Goal: Answer question/provide support: Share knowledge or assist other users

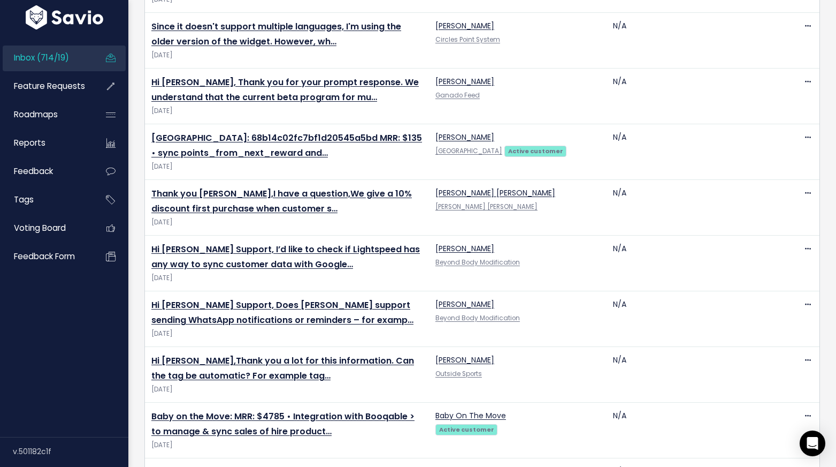
scroll to position [829, 0]
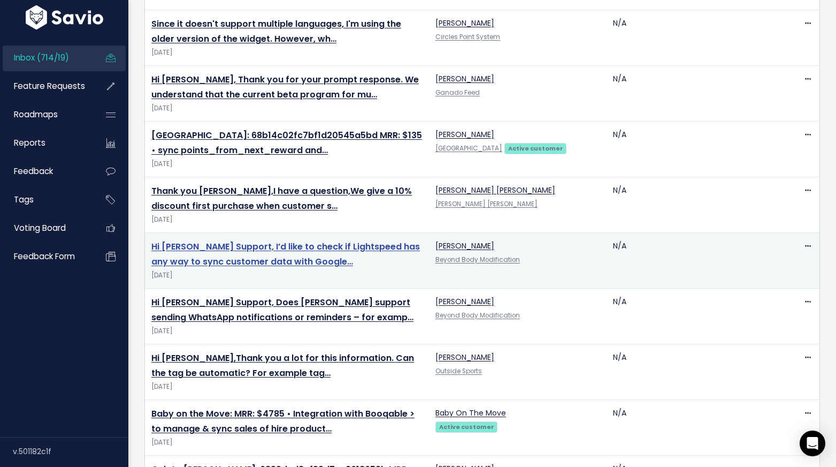
click at [283, 265] on link "Hi [PERSON_NAME] Support, I’d like to check if Lightspeed has any way to sync c…" at bounding box center [285, 254] width 269 height 28
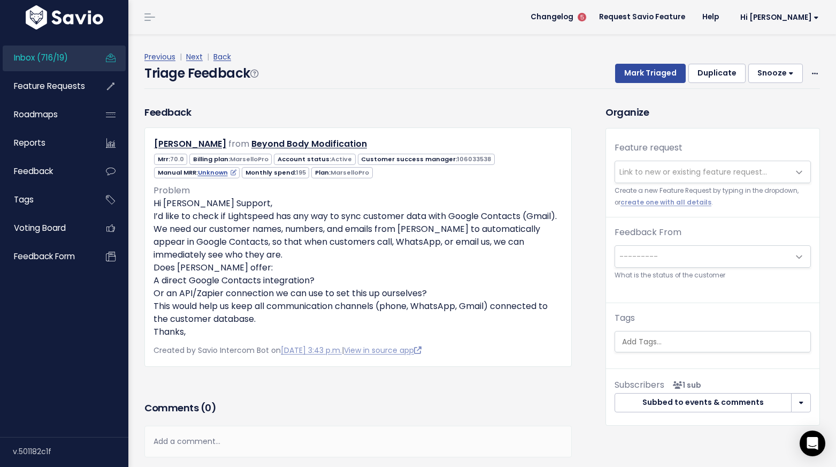
click at [656, 170] on span "Link to new or existing feature request..." at bounding box center [694, 171] width 148 height 11
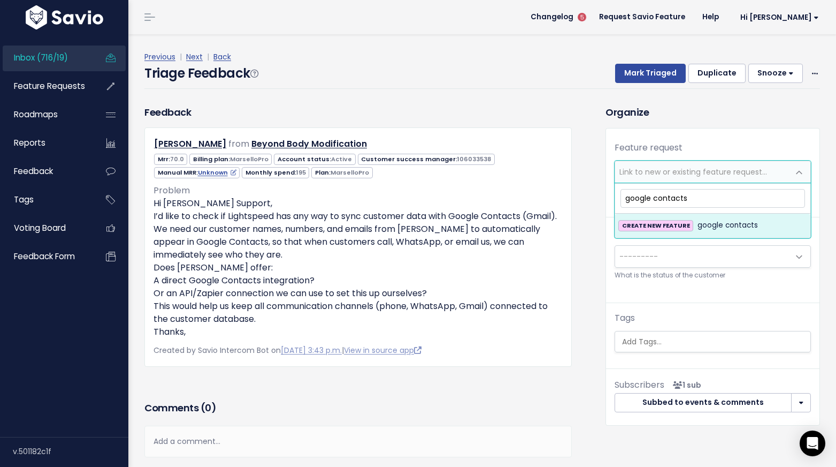
drag, startPoint x: 692, startPoint y: 197, endPoint x: 654, endPoint y: 198, distance: 38.5
click at [654, 198] on input "google contacts" at bounding box center [713, 198] width 185 height 19
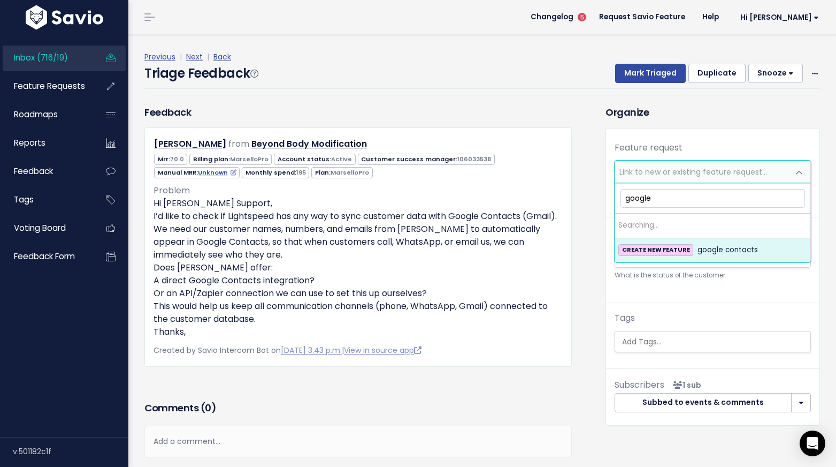
type input "google"
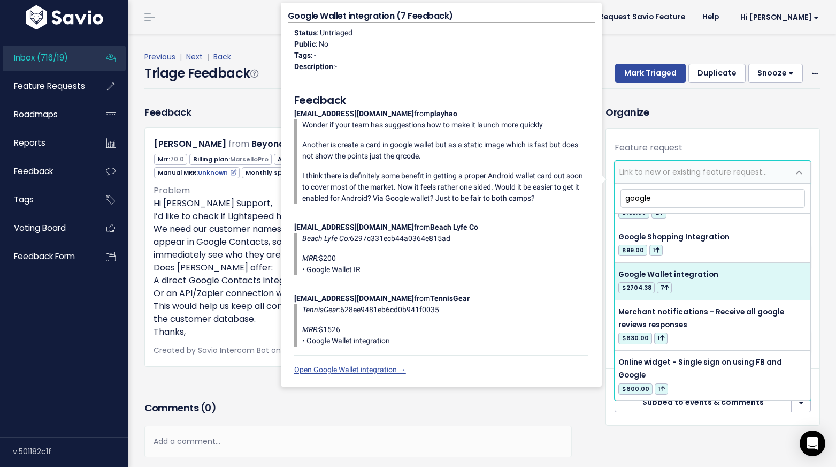
scroll to position [981, 0]
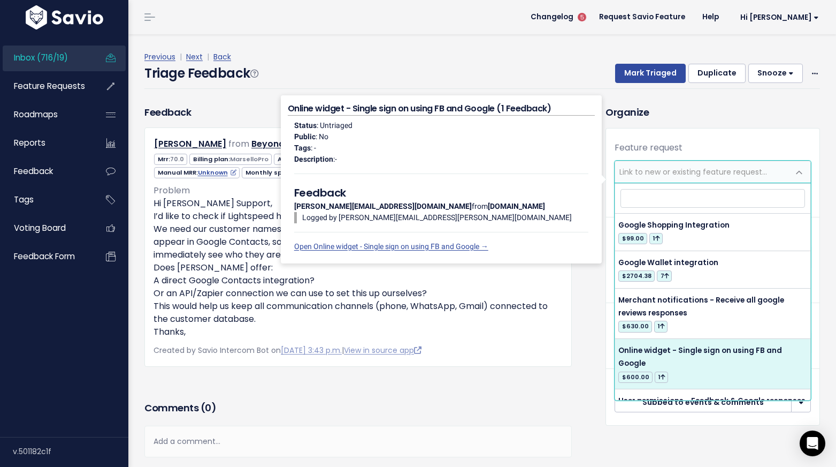
click at [487, 399] on div "Comments ( 0 )" at bounding box center [358, 412] width 428 height 27
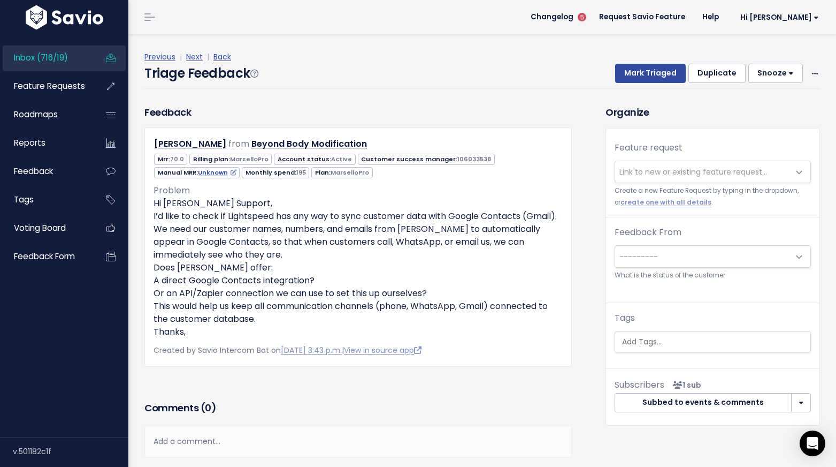
click at [647, 178] on span "Link to new or existing feature request..." at bounding box center [702, 171] width 174 height 21
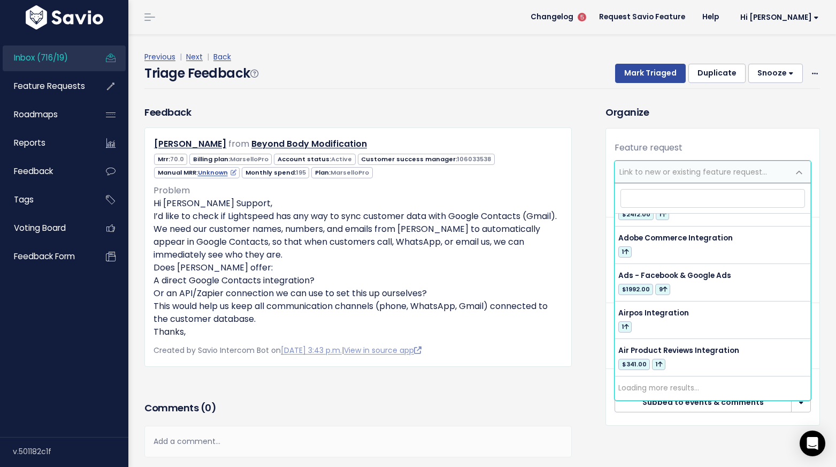
scroll to position [0, 0]
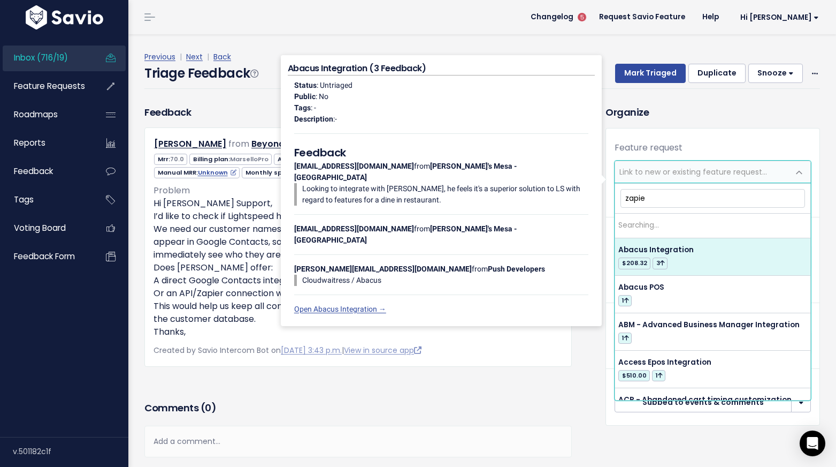
type input "zapier"
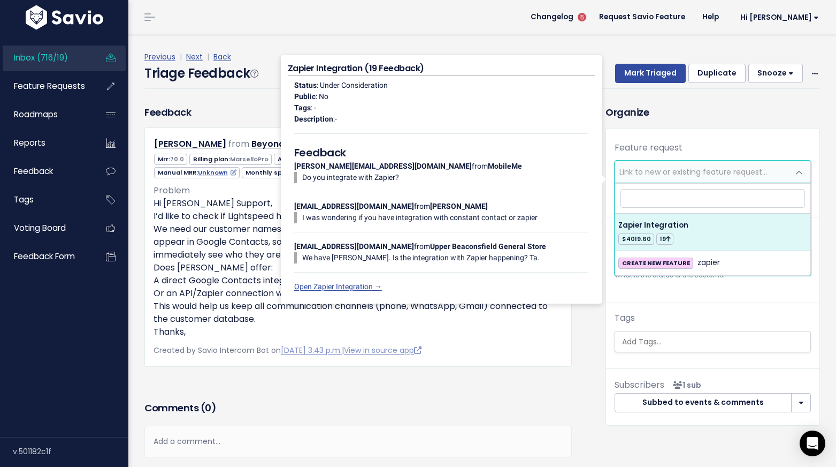
click at [476, 390] on div "Feedback Zenaide Hoosain from Beyond Body Modification 70.0" at bounding box center [358, 251] width 444 height 293
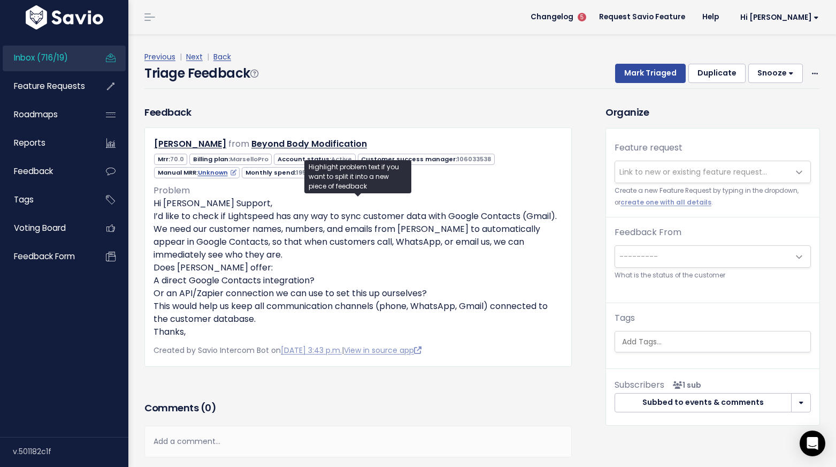
drag, startPoint x: 199, startPoint y: 334, endPoint x: 152, endPoint y: 206, distance: 136.3
click at [152, 206] on div "Zenaide Hoosain from Beyond Body Modification 70.0" at bounding box center [358, 246] width 428 height 239
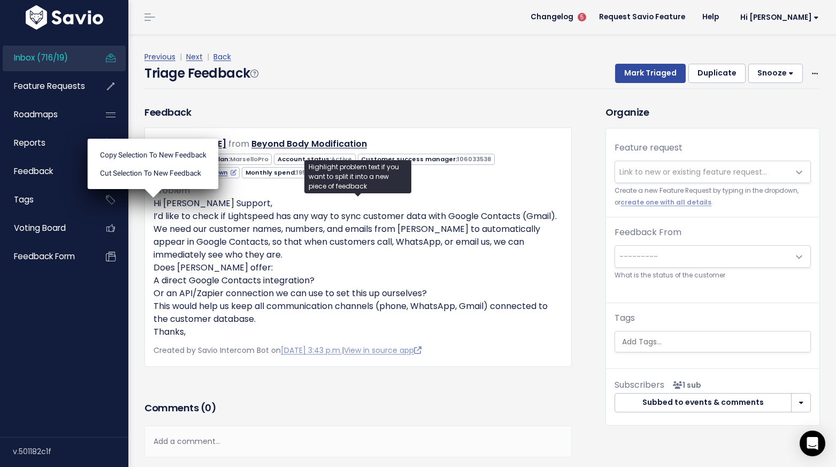
copy p "Hi Marsello Support, I’d like to check if Lightspeed has any way to sync custom…"
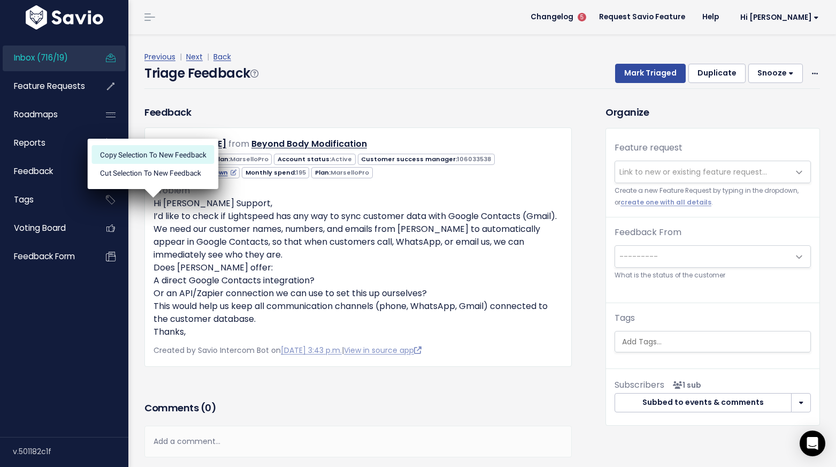
click at [172, 150] on li "Copy selection to new Feedback" at bounding box center [153, 154] width 123 height 18
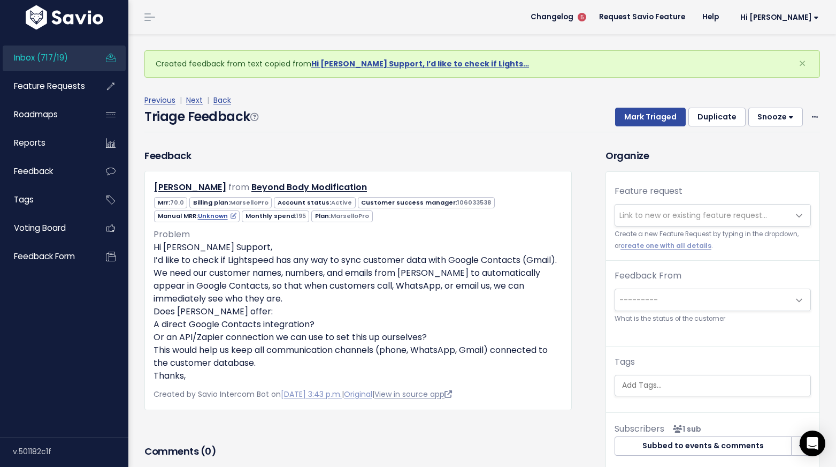
click at [437, 396] on link "View in source app" at bounding box center [414, 393] width 78 height 11
click at [638, 215] on span "Link to new or existing feature request..." at bounding box center [694, 215] width 148 height 11
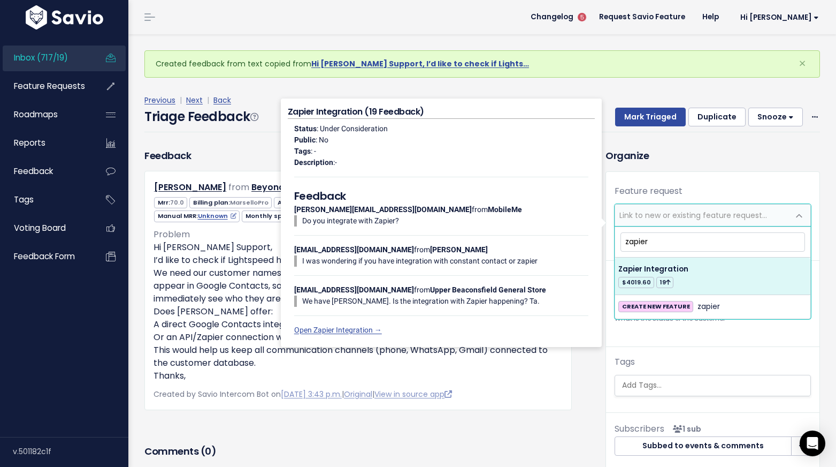
type input "zapier"
select select "12657"
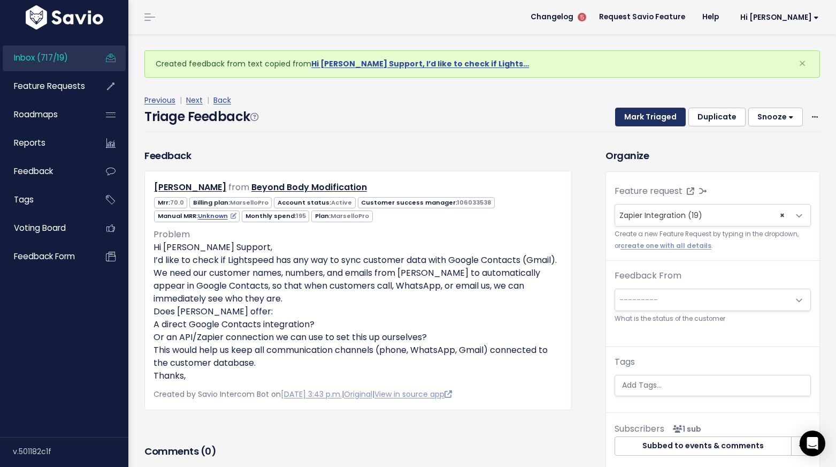
click at [651, 116] on button "Mark Triaged" at bounding box center [650, 117] width 71 height 19
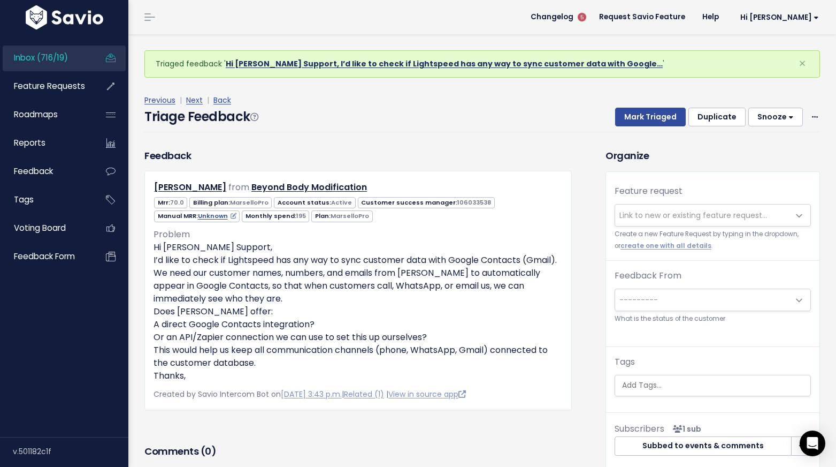
click at [513, 60] on link "Hi [PERSON_NAME] Support, I’d like to check if Lightspeed has any way to sync c…" at bounding box center [444, 63] width 437 height 11
click at [665, 218] on span "Link to new or existing feature request..." at bounding box center [694, 215] width 148 height 11
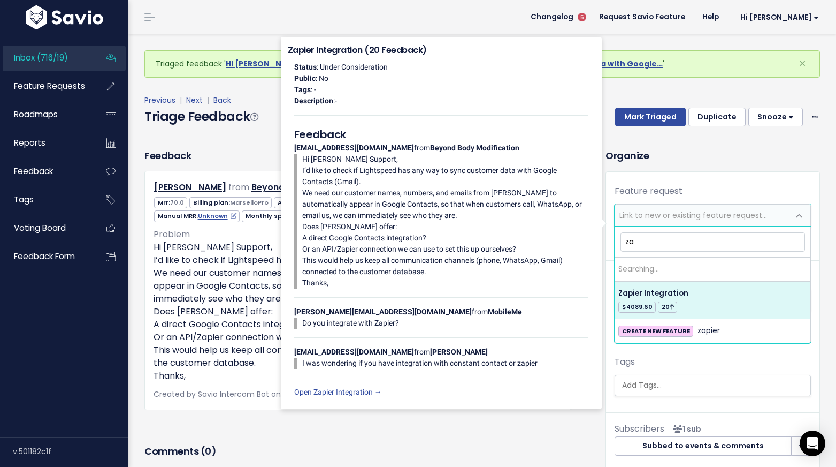
type input "z"
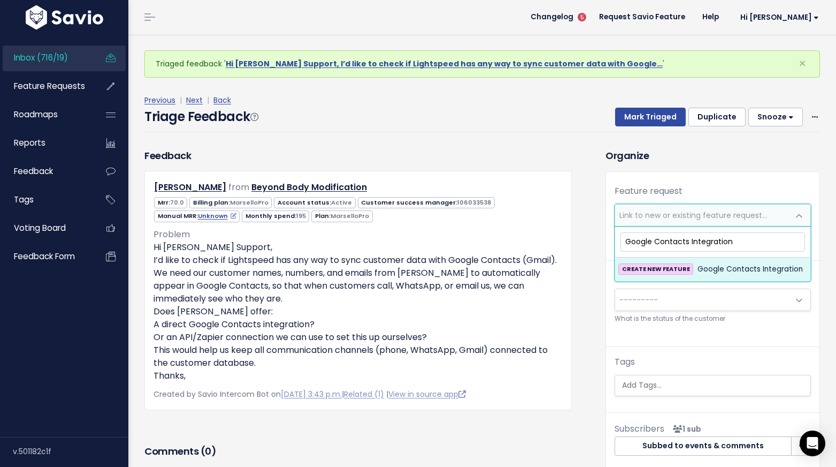
type input "Google Contacts Integration"
click at [700, 267] on span "Google Contacts Integration" at bounding box center [750, 269] width 105 height 13
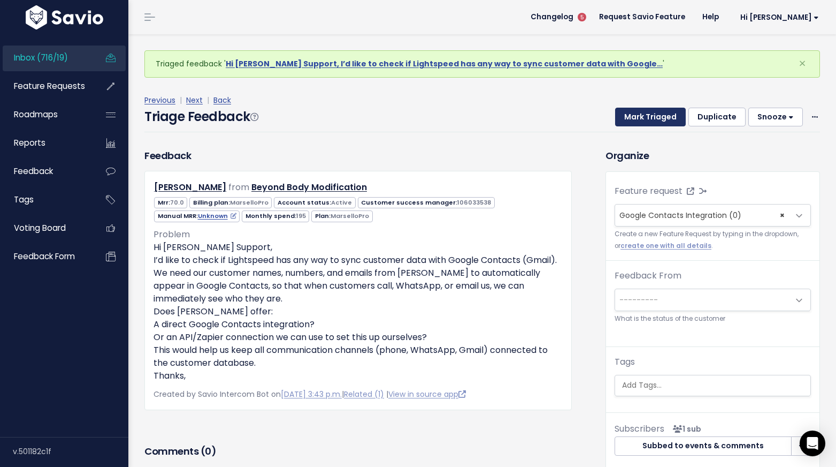
click at [658, 115] on button "Mark Triaged" at bounding box center [650, 117] width 71 height 19
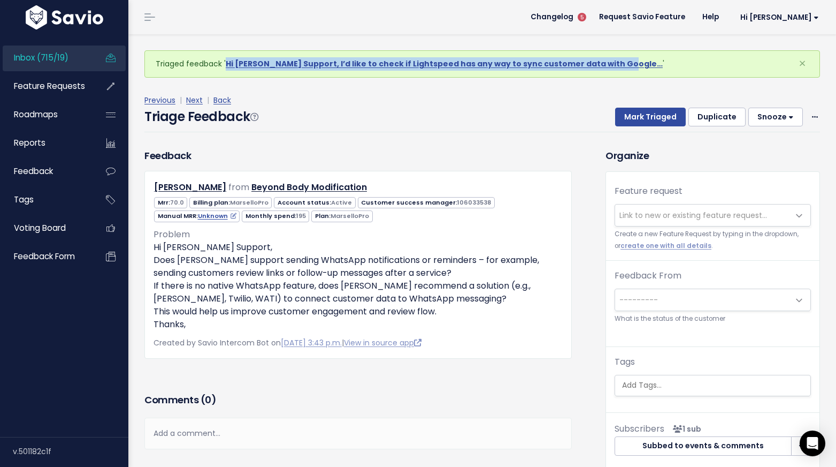
drag, startPoint x: 377, startPoint y: 65, endPoint x: 404, endPoint y: 48, distance: 32.2
click at [0, 0] on div "Inbox (715/19) Feature Requests Roadmaps" at bounding box center [418, 261] width 836 height 523
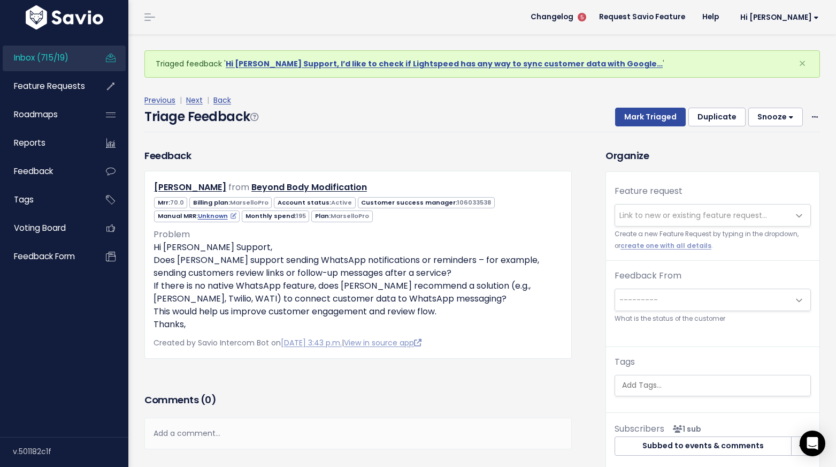
click at [654, 215] on span "Link to new or existing feature request..." at bounding box center [694, 215] width 148 height 11
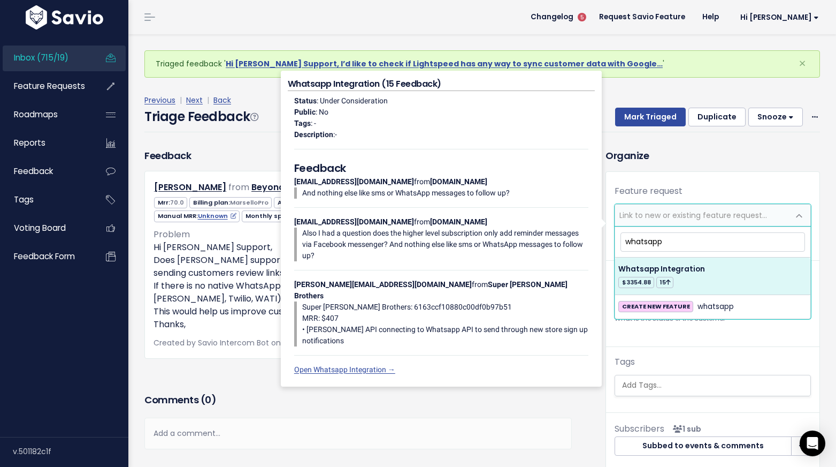
type input "whatsapp"
select select "12651"
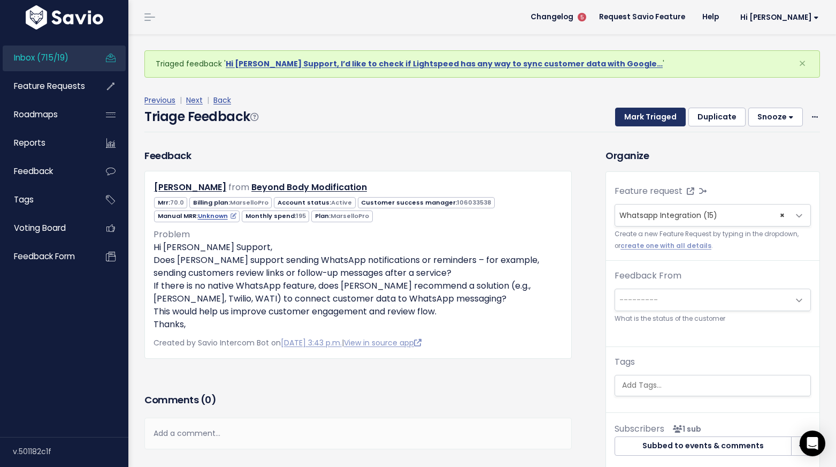
click at [659, 120] on button "Mark Triaged" at bounding box center [650, 117] width 71 height 19
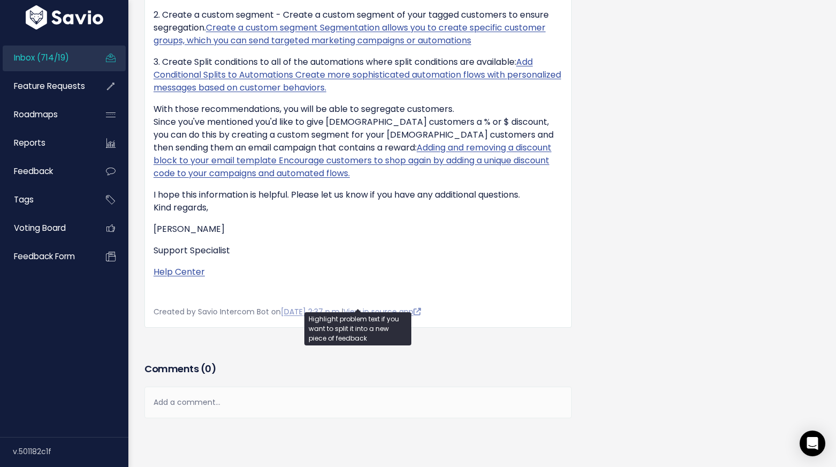
scroll to position [571, 0]
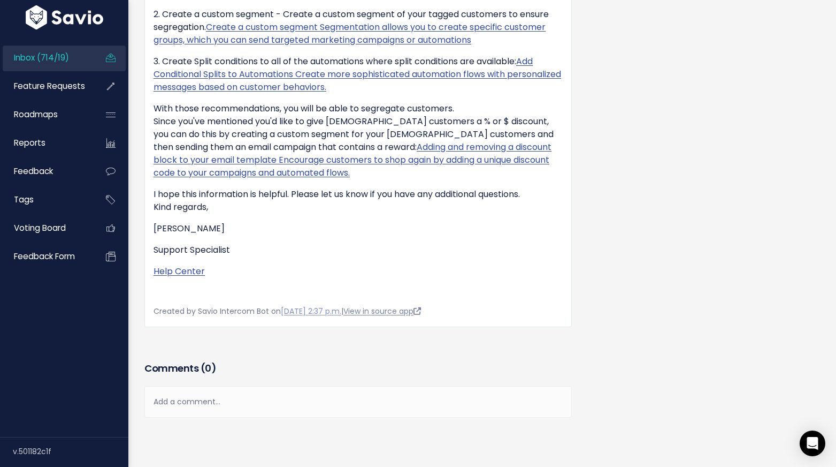
click at [421, 316] on link "View in source app" at bounding box center [383, 311] width 78 height 11
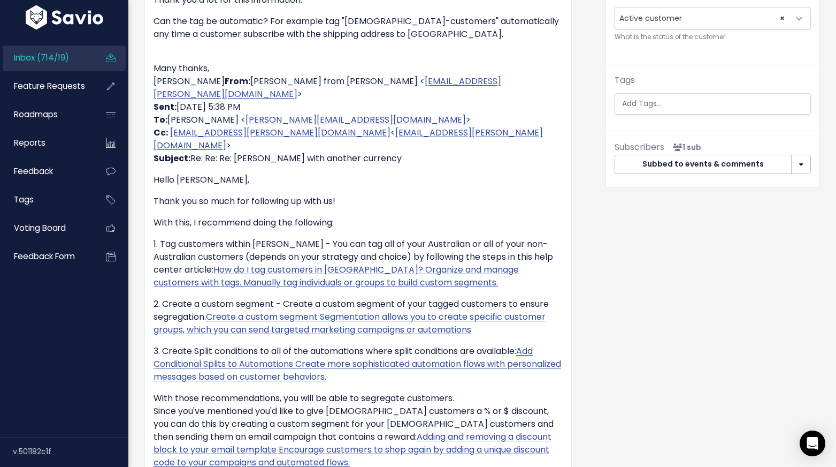
scroll to position [0, 0]
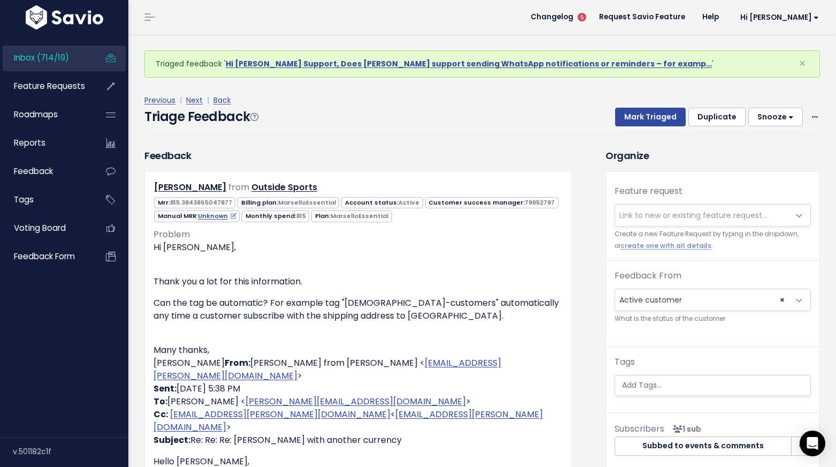
drag, startPoint x: 218, startPoint y: 186, endPoint x: 472, endPoint y: 0, distance: 314.8
click at [192, 103] on link "Next" at bounding box center [194, 100] width 17 height 11
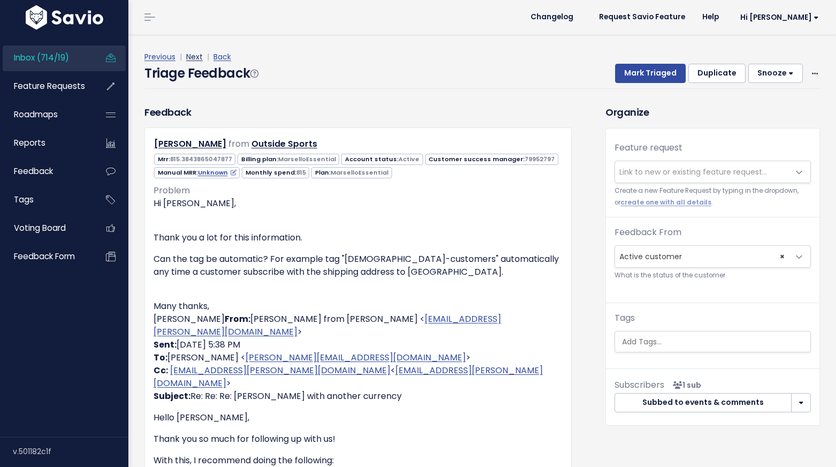
click at [196, 60] on link "Next" at bounding box center [194, 56] width 17 height 11
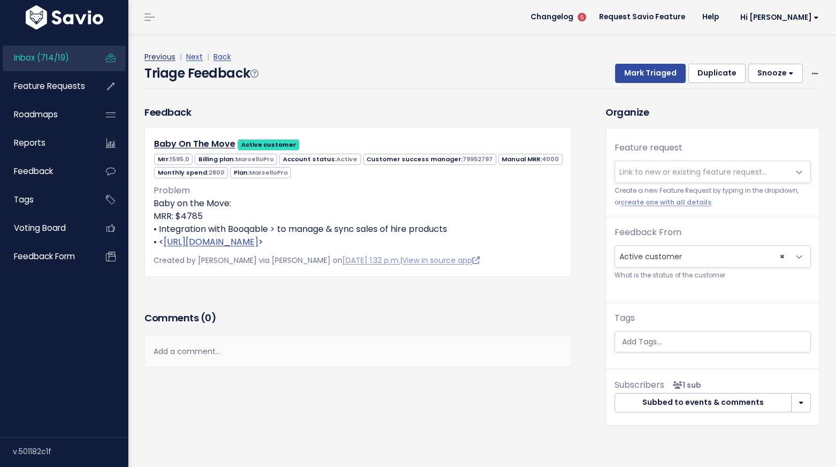
click at [167, 57] on link "Previous" at bounding box center [159, 56] width 31 height 11
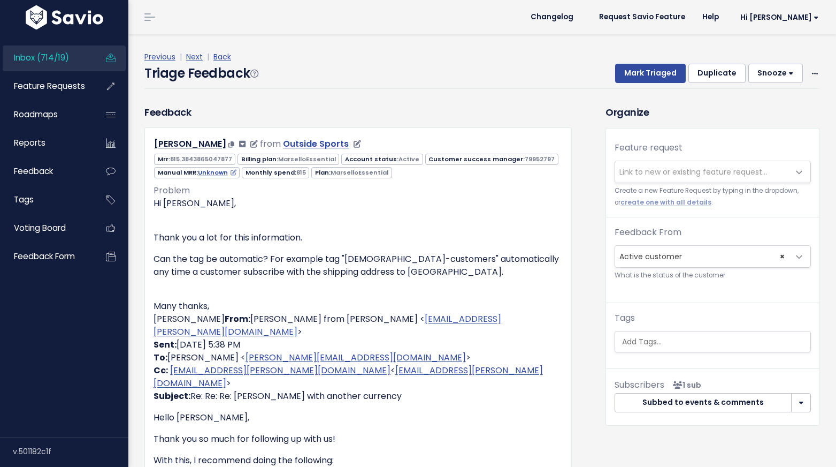
click at [308, 144] on link "Outside Sports" at bounding box center [316, 144] width 66 height 12
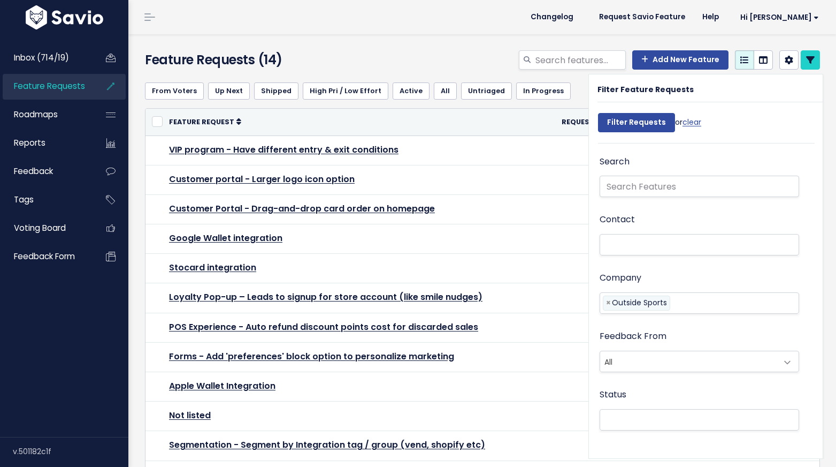
select select
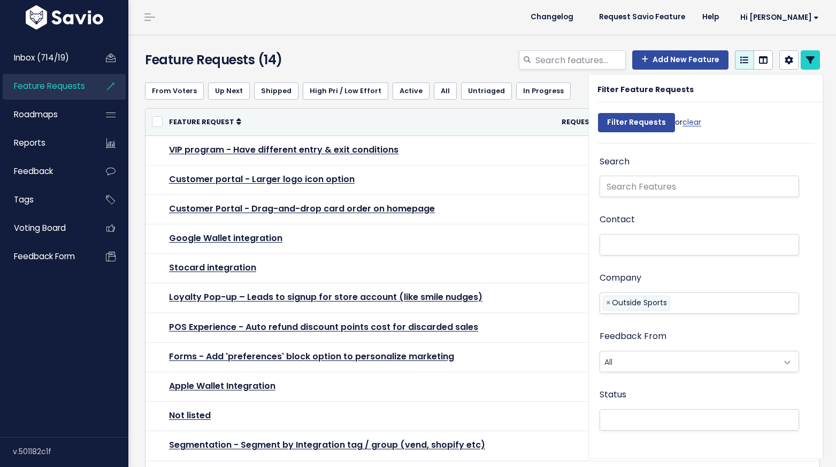
select select
click at [484, 68] on div "Add New Feature" at bounding box center [598, 62] width 461 height 24
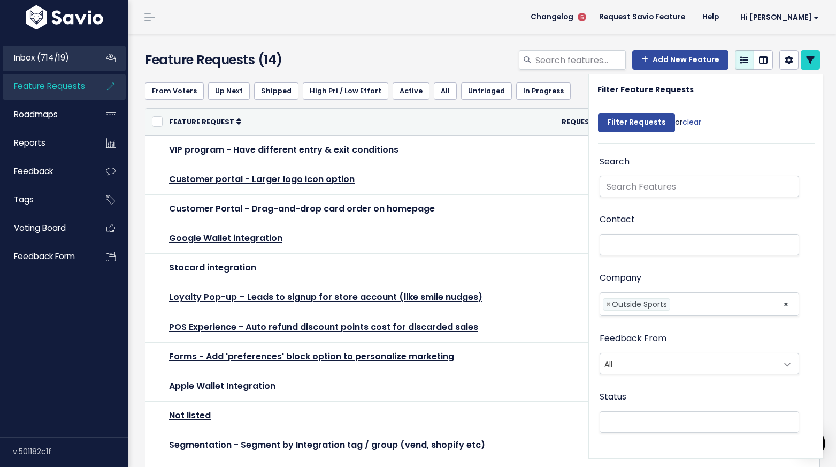
click at [75, 60] on link "Inbox (714/19)" at bounding box center [46, 57] width 86 height 25
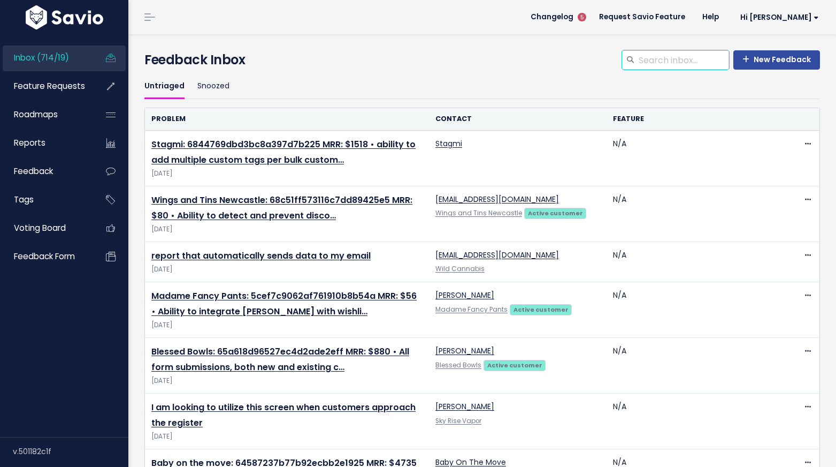
click at [666, 58] on input "search" at bounding box center [684, 59] width 92 height 19
type input "outside sports"
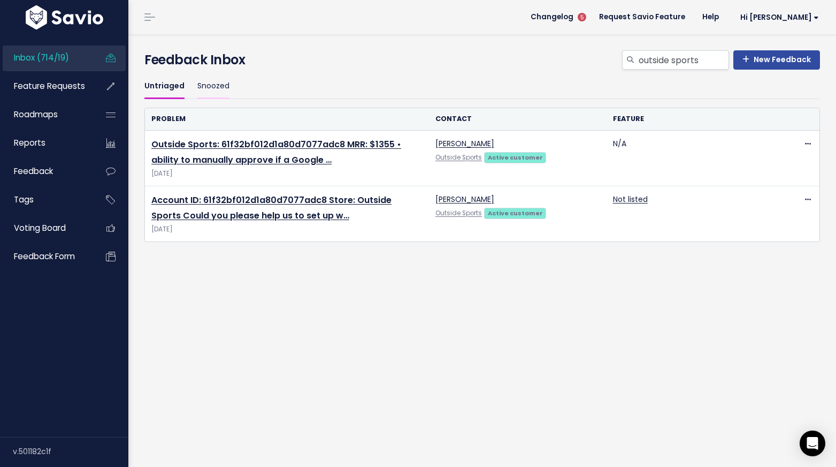
click at [218, 89] on link "Snoozed" at bounding box center [213, 86] width 32 height 25
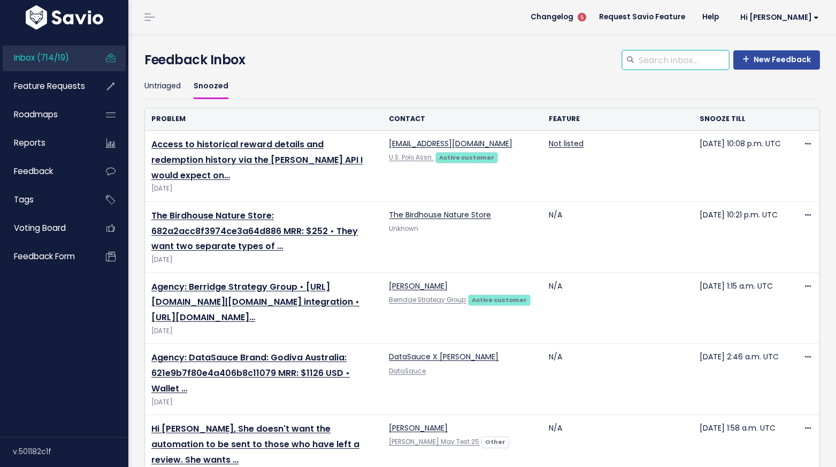
click at [687, 63] on input "search" at bounding box center [684, 59] width 92 height 19
type input "outside sports"
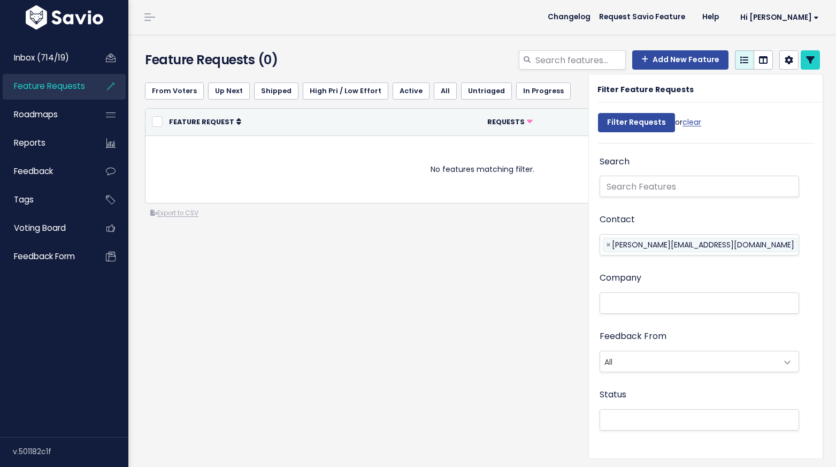
select select
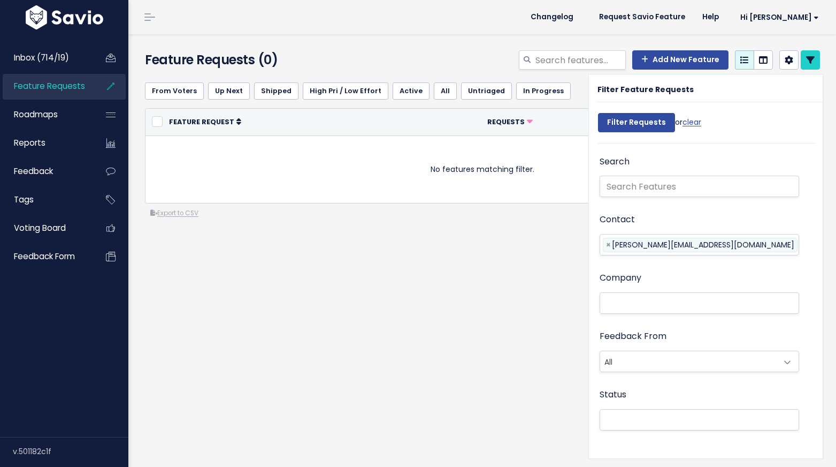
select select
click at [363, 54] on div "Feature Requests (0)" at bounding box center [252, 62] width 231 height 24
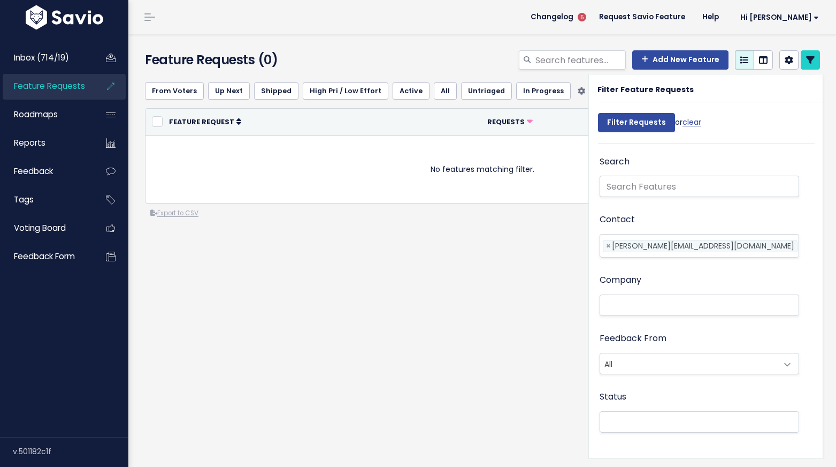
click at [464, 89] on link "Untriaged" at bounding box center [486, 90] width 51 height 17
click at [311, 50] on h4 "Feature Requests (0)" at bounding box center [252, 59] width 215 height 19
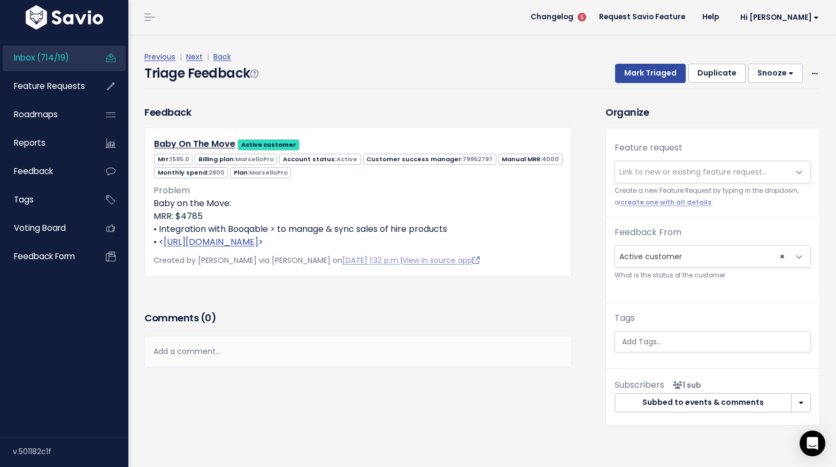
click at [642, 170] on span "Link to new or existing feature request..." at bounding box center [694, 171] width 148 height 11
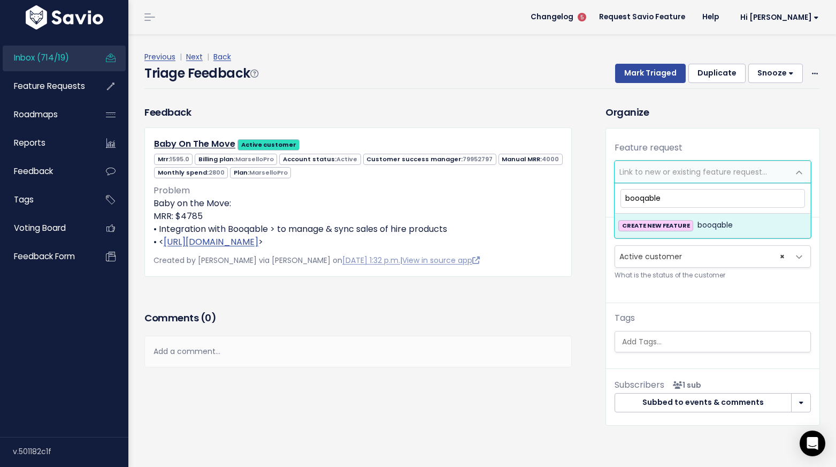
click at [630, 199] on input "booqable" at bounding box center [713, 198] width 185 height 19
click at [665, 197] on input "Booqable" at bounding box center [713, 198] width 185 height 19
type input "Booqable Integration"
click at [706, 225] on span "Booqable Integration" at bounding box center [736, 225] width 77 height 13
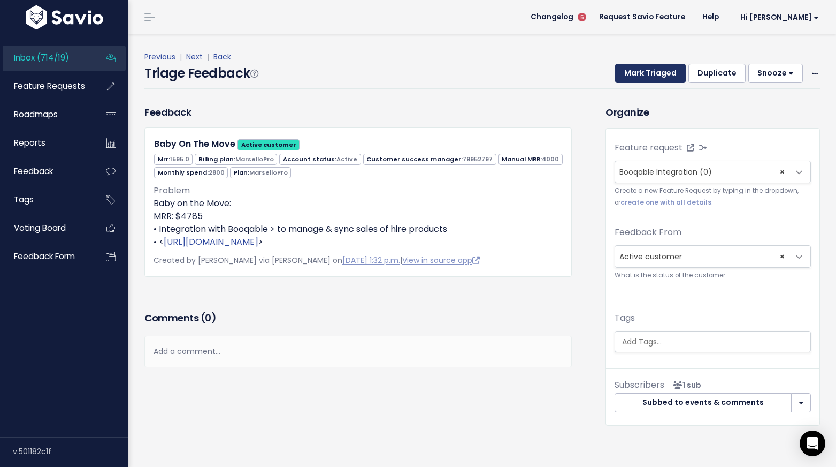
click at [646, 75] on button "Mark Triaged" at bounding box center [650, 73] width 71 height 19
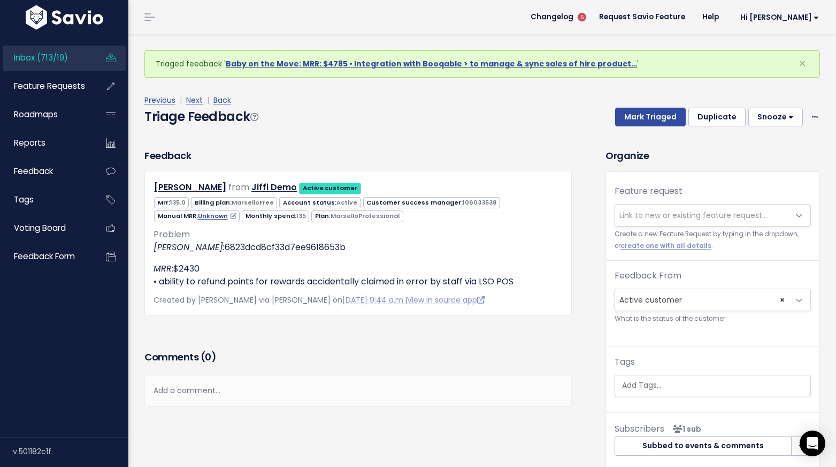
click at [662, 214] on span "Link to new or existing feature request..." at bounding box center [694, 215] width 148 height 11
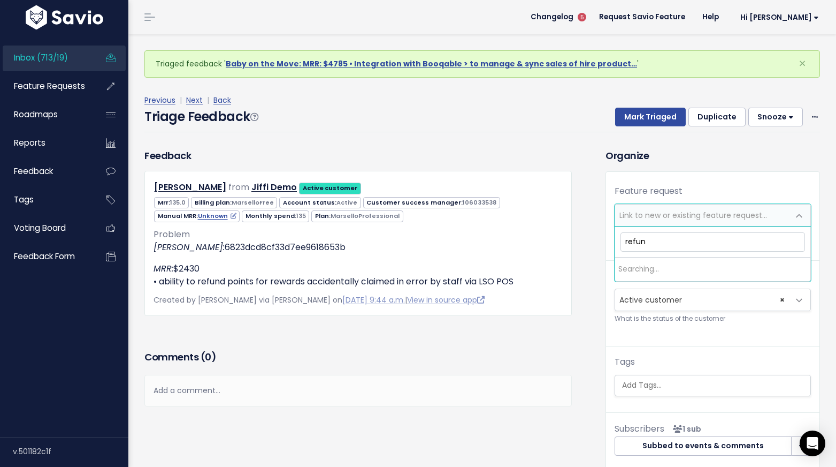
type input "refund"
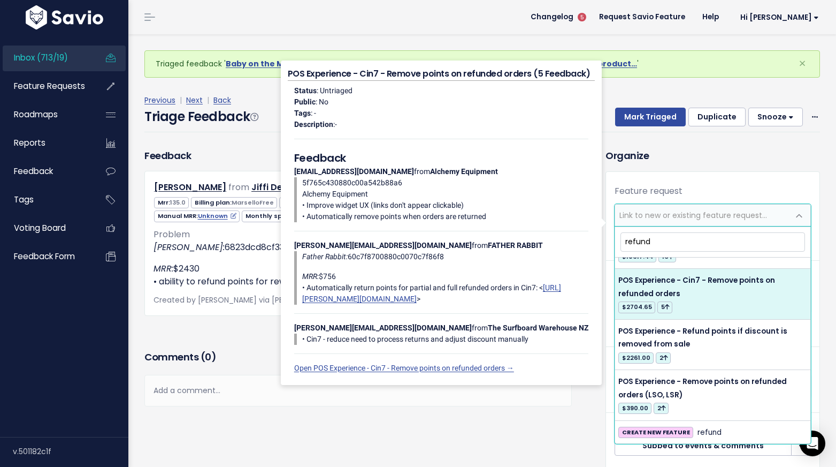
scroll to position [90, 0]
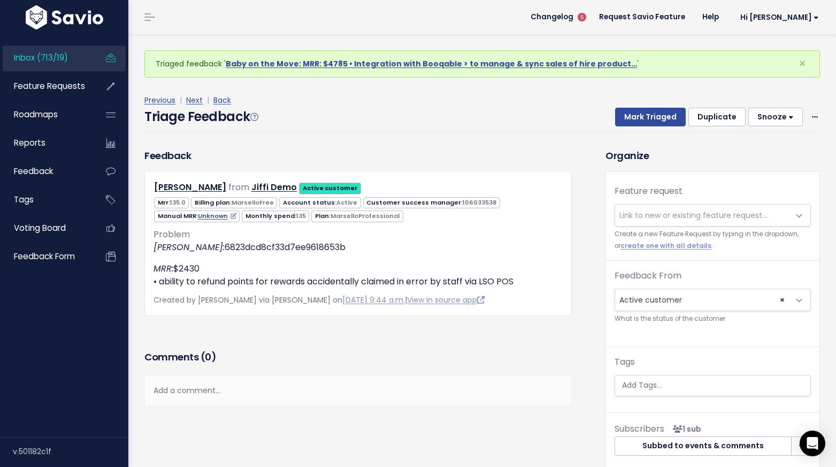
click at [520, 418] on p "Mountain Beverage Group" at bounding box center [445, 412] width 286 height 11
click at [636, 218] on span "Link to new or existing feature request..." at bounding box center [694, 215] width 148 height 11
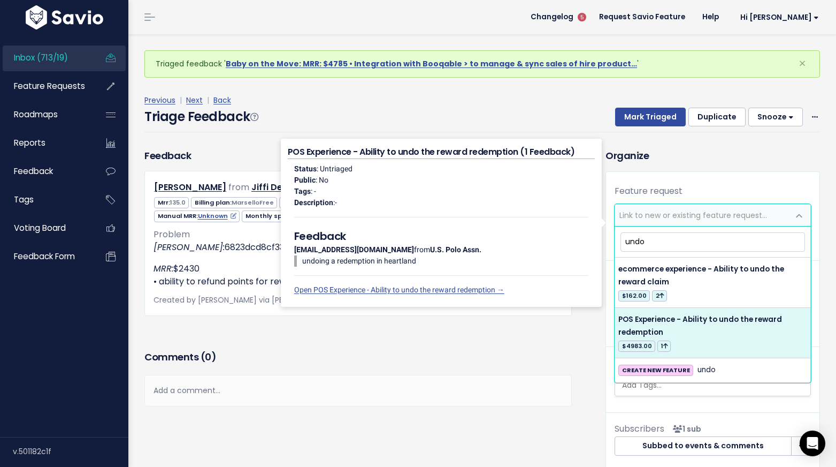
type input "undo"
select select "61790"
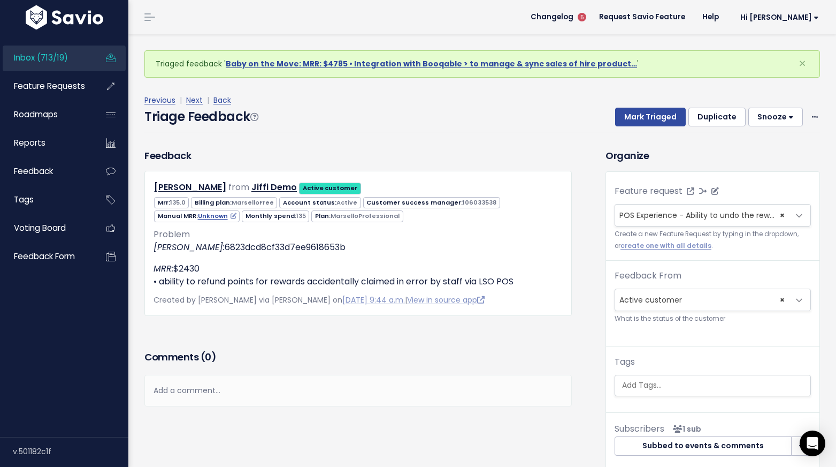
click at [662, 219] on span "POS Experience - Ability to undo the reward redemption (1)" at bounding box center [730, 215] width 221 height 11
click at [713, 192] on icon at bounding box center [715, 190] width 7 height 7
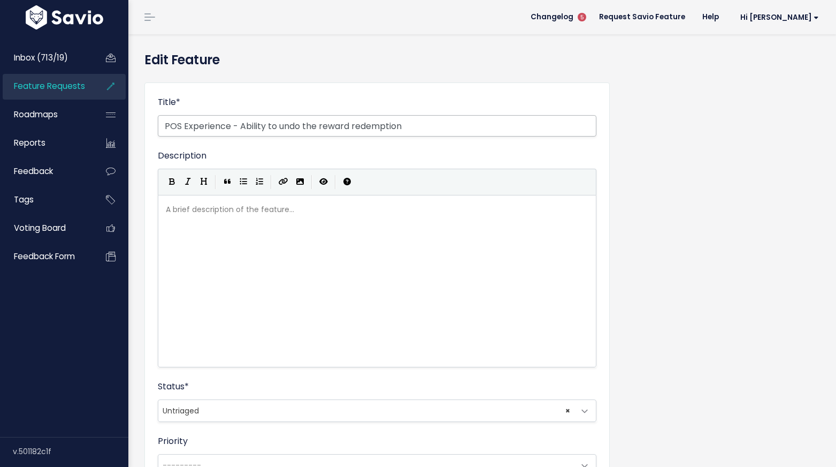
click at [434, 127] on input "POS Experience - Ability to undo the reward redemption" at bounding box center [377, 125] width 439 height 21
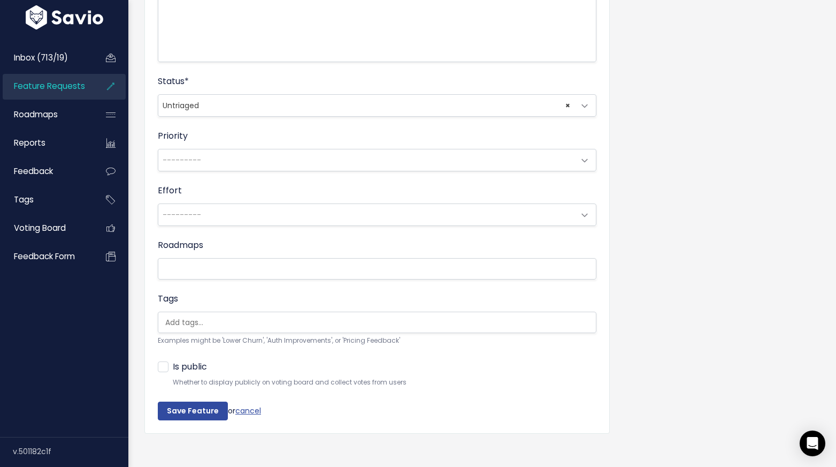
scroll to position [314, 0]
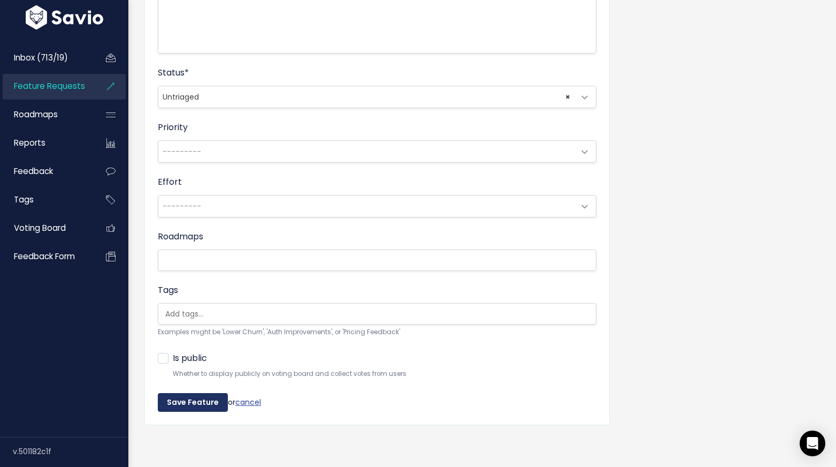
type input "POS Experience - Ability to undo the reward redemption (Heartland, LSO)"
click at [202, 403] on input "Save Feature" at bounding box center [193, 402] width 70 height 19
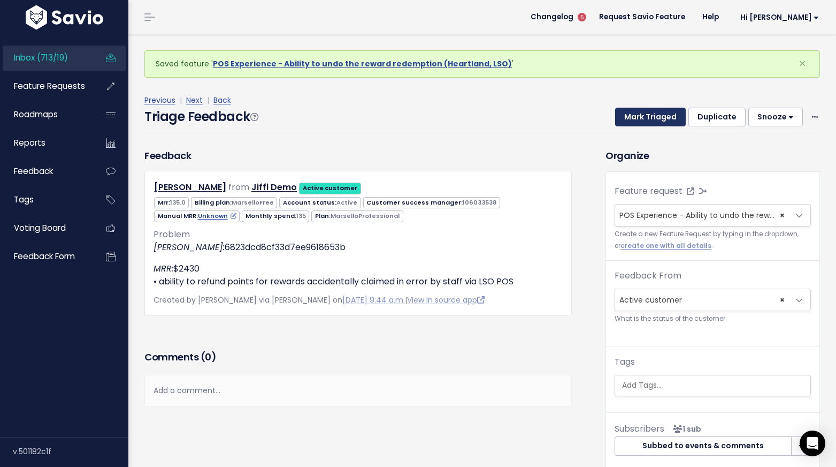
click at [660, 115] on button "Mark Triaged" at bounding box center [650, 117] width 71 height 19
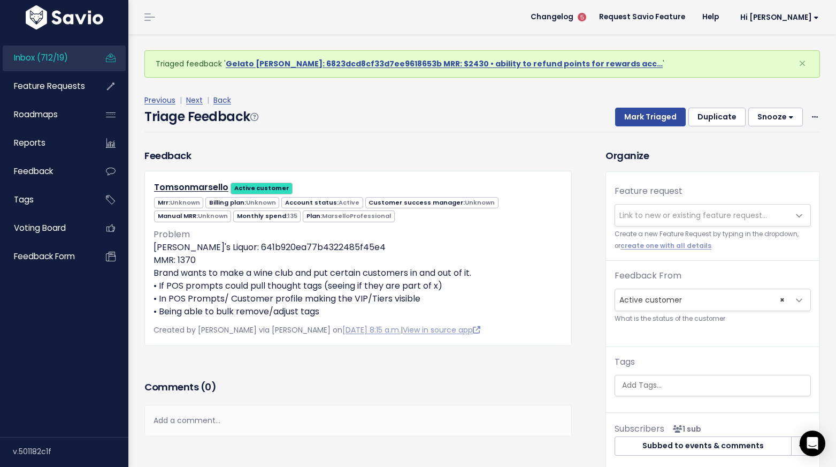
click at [645, 213] on span "Link to new or existing feature request..." at bounding box center [694, 215] width 148 height 11
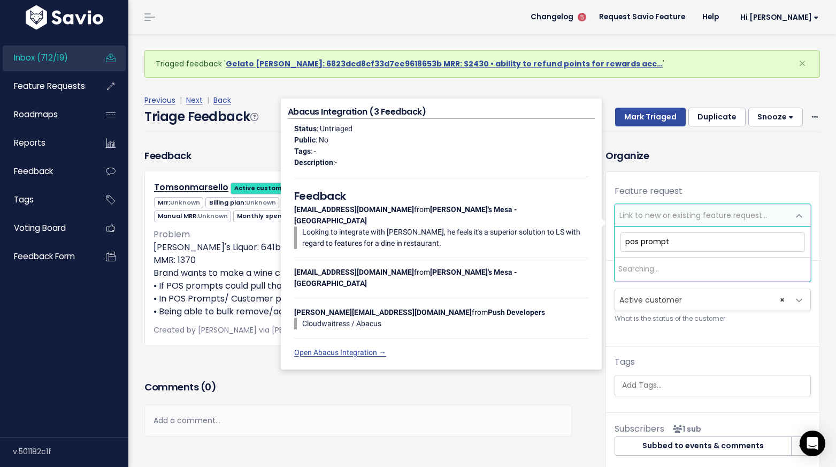
type input "pos prompts"
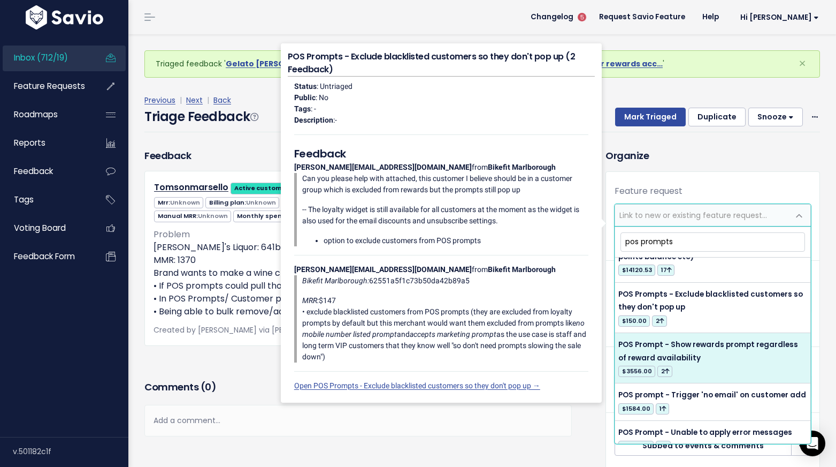
scroll to position [530, 0]
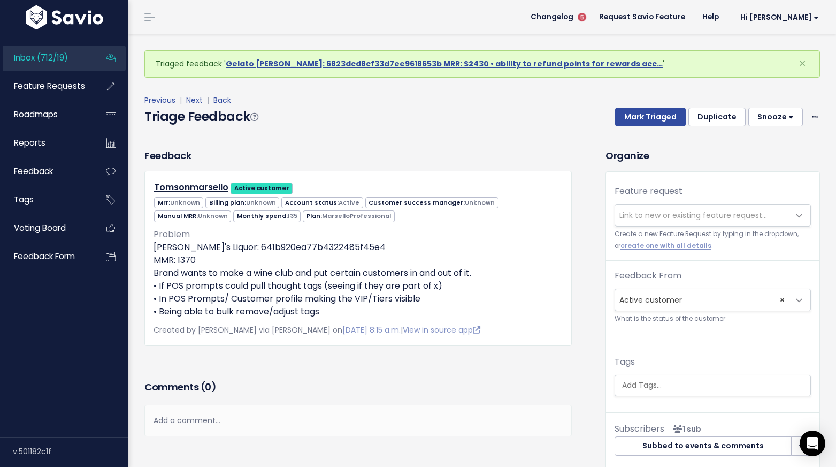
click at [522, 387] on h3 "Comments ( 0 )" at bounding box center [358, 386] width 428 height 15
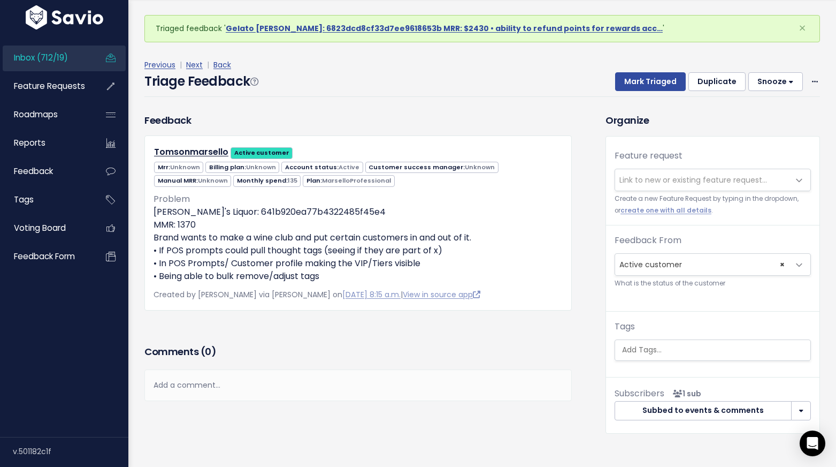
click at [244, 385] on div "Add a comment..." at bounding box center [358, 385] width 428 height 32
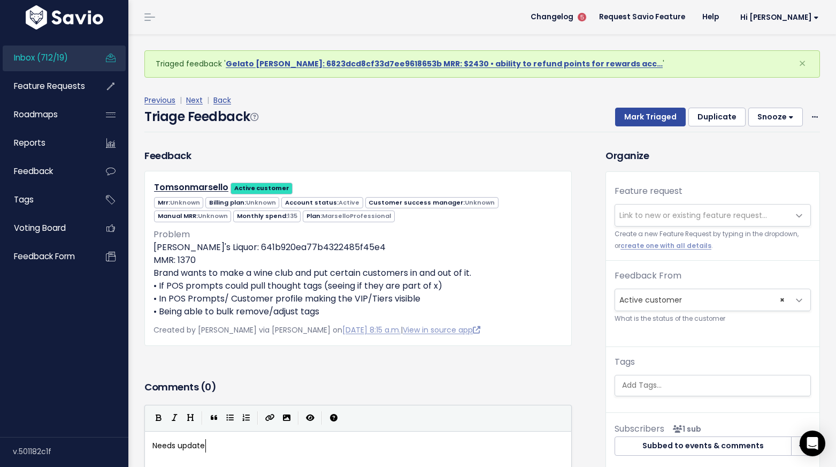
scroll to position [4, 57]
type textarea "Needs updated brand"
drag, startPoint x: 239, startPoint y: 446, endPoint x: 180, endPoint y: 445, distance: 58.9
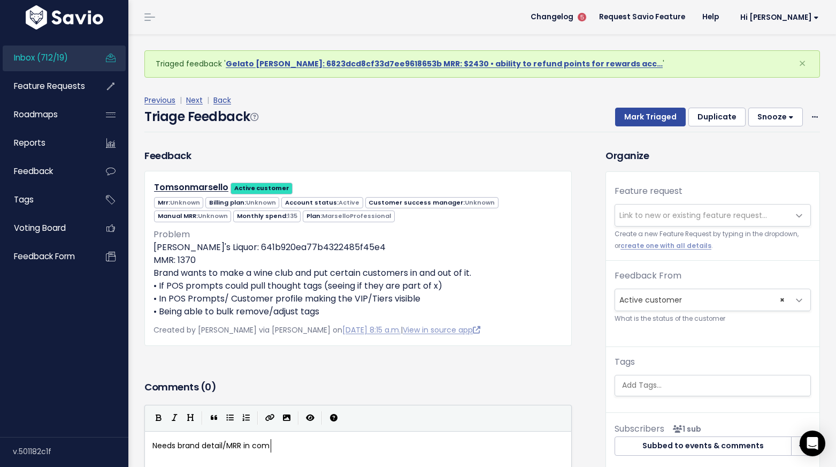
type textarea "brand detail/MRR in commen"
type textarea "added, see c"
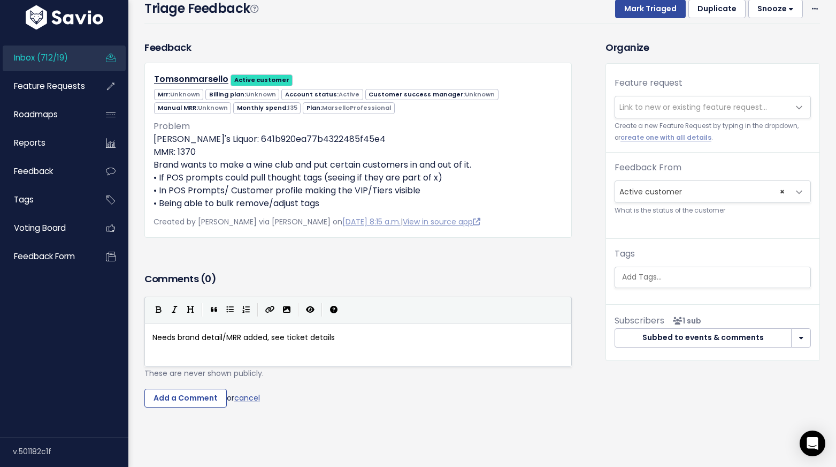
scroll to position [119, 0]
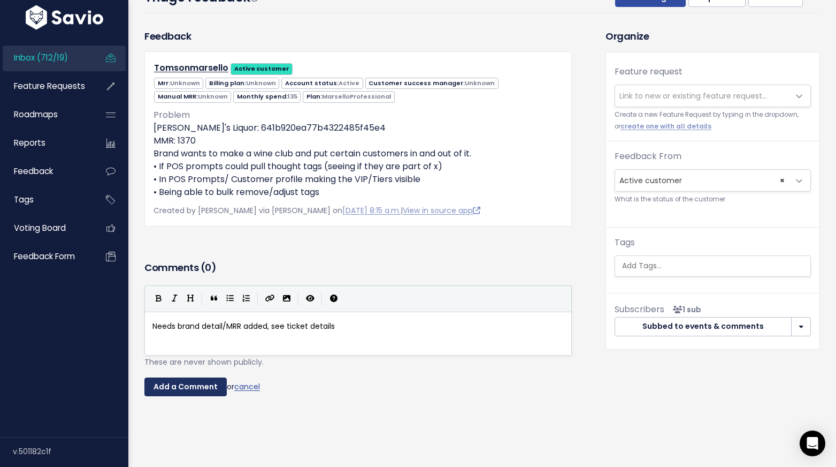
type textarea "ticket details"
click at [202, 383] on input "Add a Comment" at bounding box center [185, 386] width 82 height 19
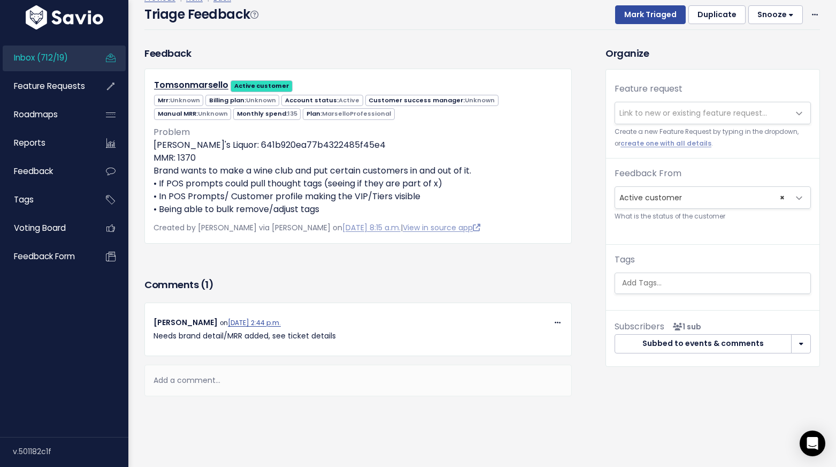
click at [783, 17] on button "Snooze" at bounding box center [776, 14] width 55 height 19
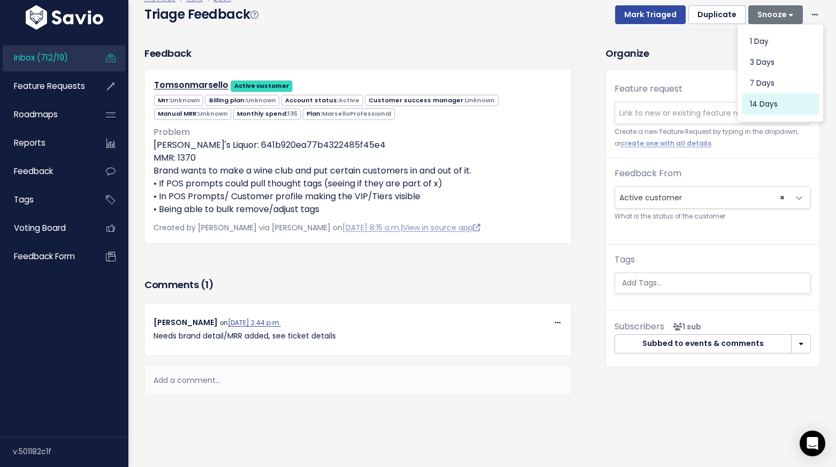
click at [768, 103] on button "14 days" at bounding box center [780, 104] width 77 height 21
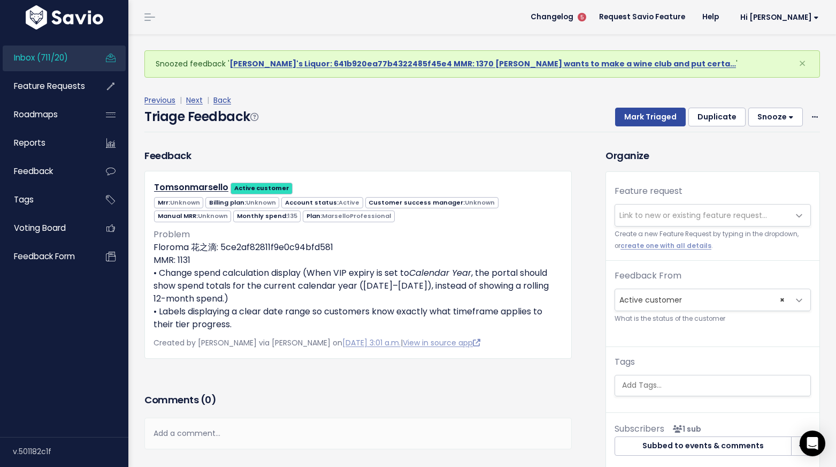
click at [199, 435] on div "Add a comment..." at bounding box center [358, 433] width 428 height 32
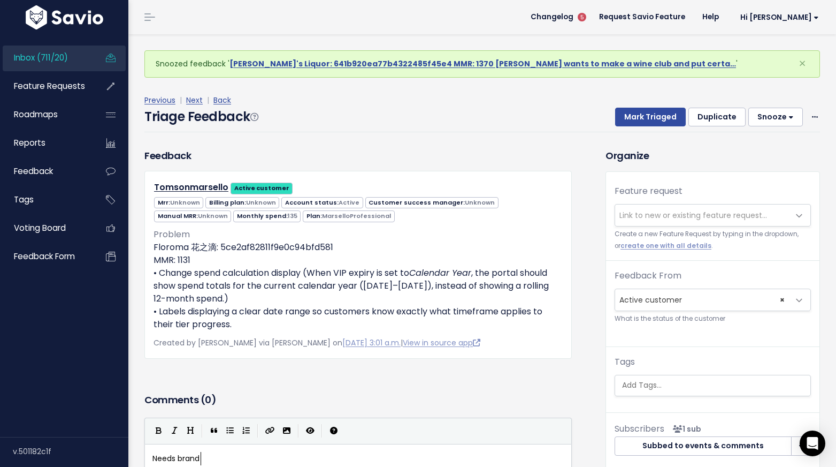
scroll to position [4, 48]
type textarea "Needs brand/MRR details added, see det"
type textarea "FR details"
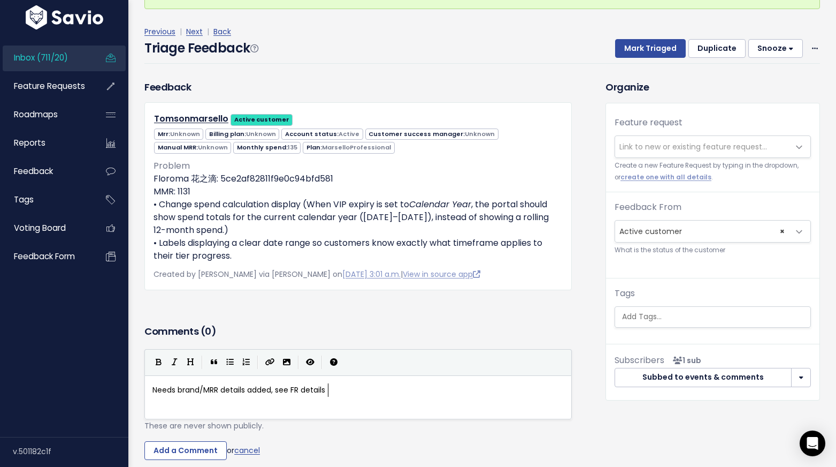
scroll to position [73, 0]
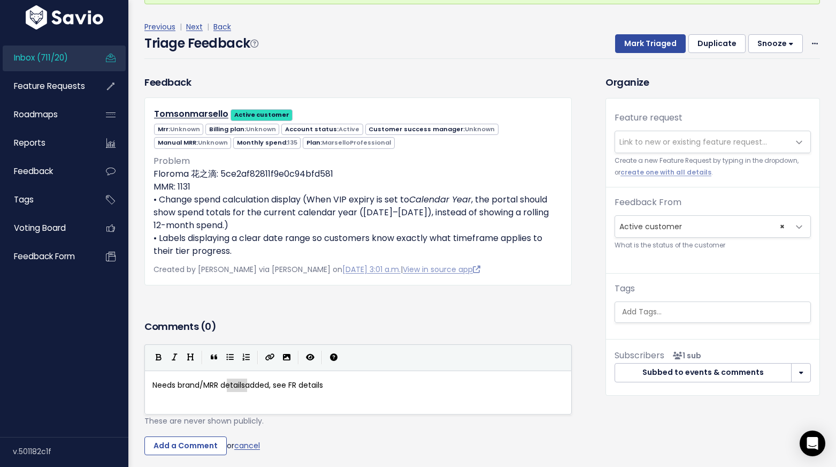
type textarea "details"
drag, startPoint x: 247, startPoint y: 387, endPoint x: 224, endPoint y: 385, distance: 23.2
type textarea "FR"
drag, startPoint x: 278, startPoint y: 388, endPoint x: 271, endPoint y: 388, distance: 7.0
click at [208, 449] on input "Add a Comment" at bounding box center [185, 445] width 82 height 19
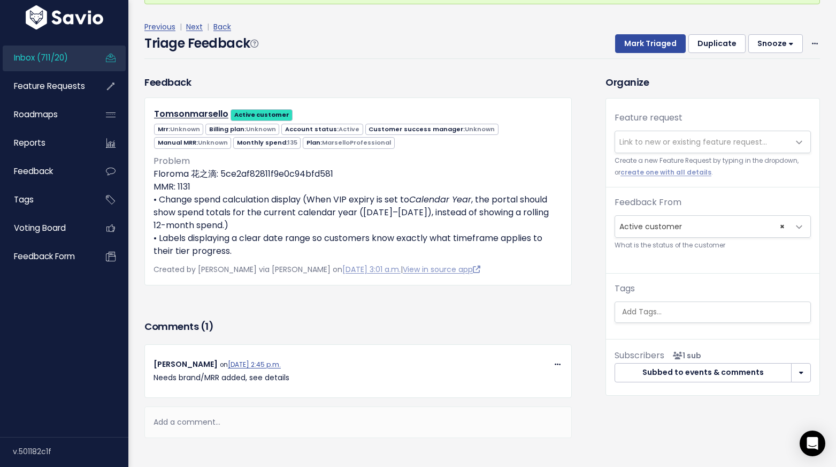
click at [774, 44] on button "Snooze" at bounding box center [776, 43] width 55 height 19
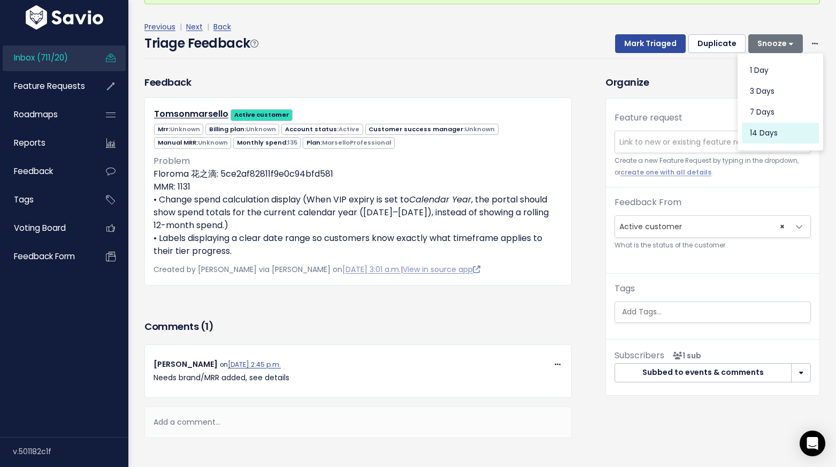
click at [765, 133] on button "14 days" at bounding box center [780, 133] width 77 height 21
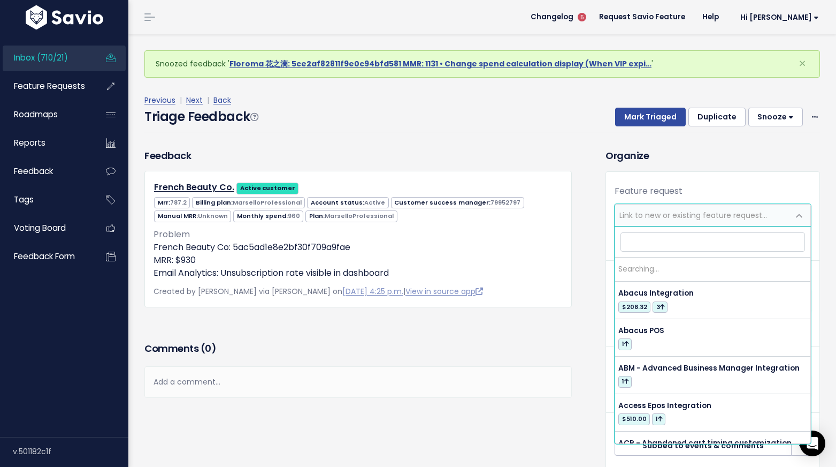
click at [699, 213] on span "Link to new or existing feature request..." at bounding box center [694, 215] width 148 height 11
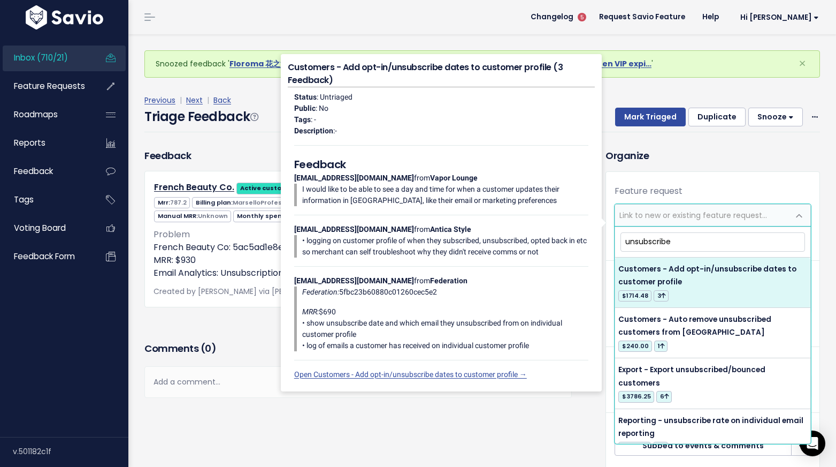
type input "unsubscribe"
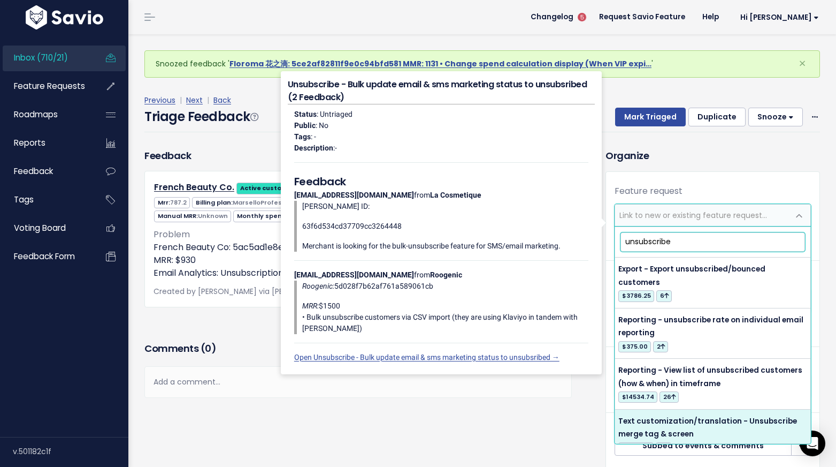
scroll to position [100, 0]
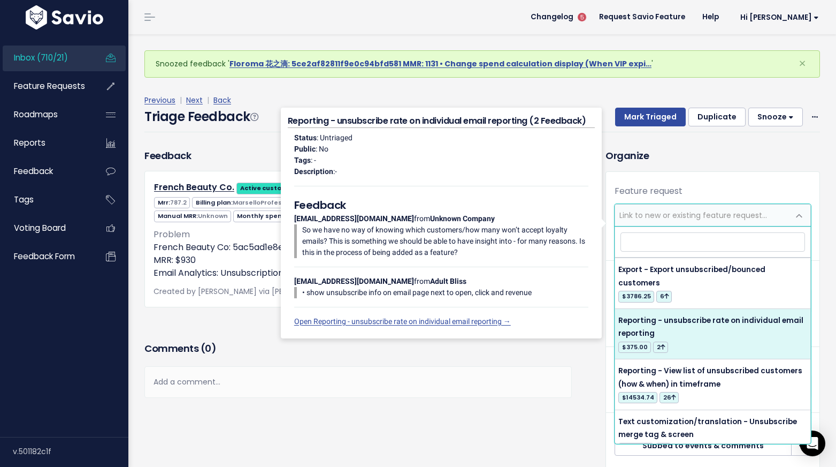
select select "55178"
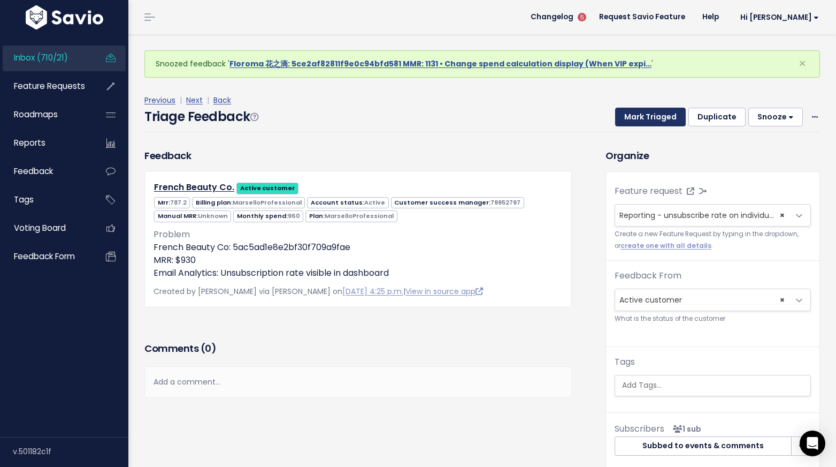
click at [646, 120] on button "Mark Triaged" at bounding box center [650, 117] width 71 height 19
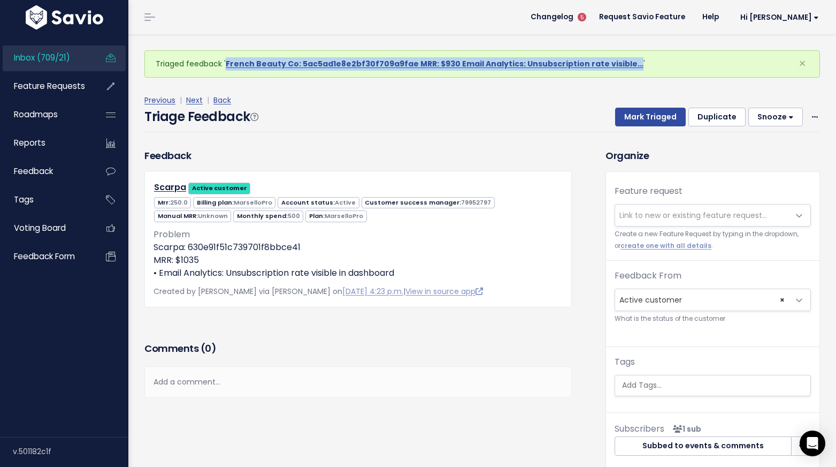
drag, startPoint x: 400, startPoint y: 65, endPoint x: 512, endPoint y: 9, distance: 125.4
click at [0, 0] on div "Inbox (709/21) Feature Requests Roadmaps" at bounding box center [418, 261] width 836 height 523
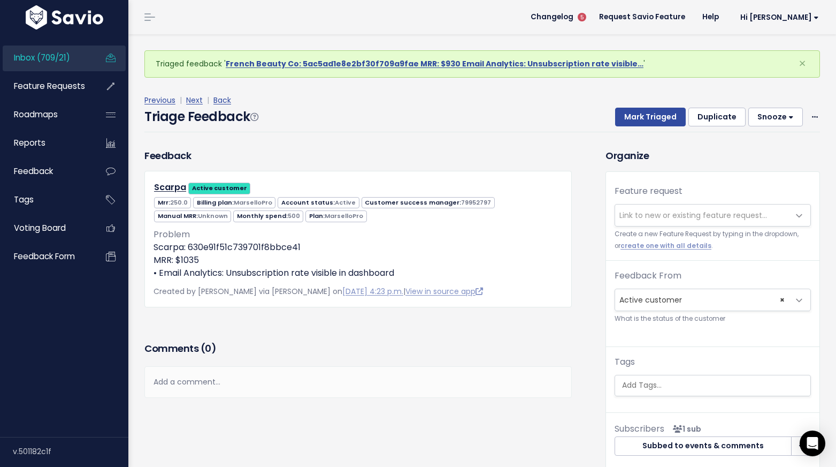
click at [649, 216] on span "Link to new or existing feature request..." at bounding box center [694, 215] width 148 height 11
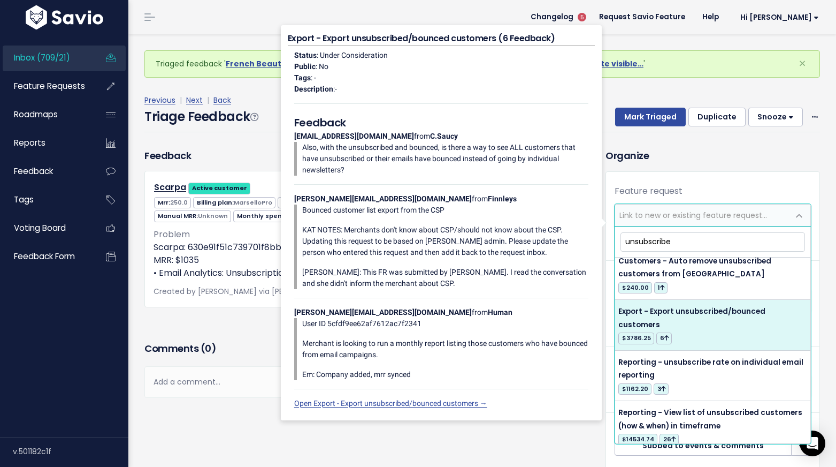
scroll to position [63, 0]
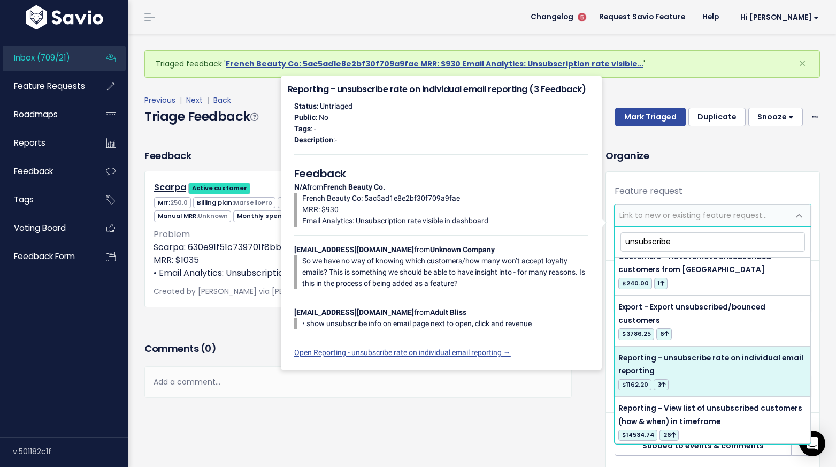
type input "unsubscribe"
select select "55178"
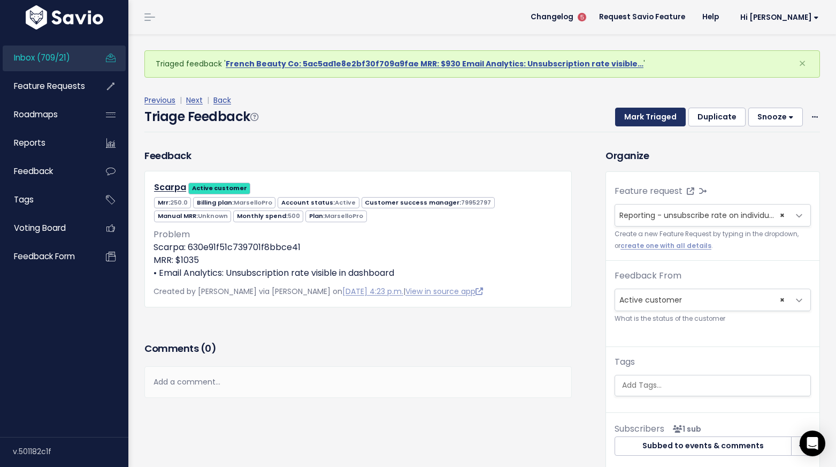
click at [655, 122] on button "Mark Triaged" at bounding box center [650, 117] width 71 height 19
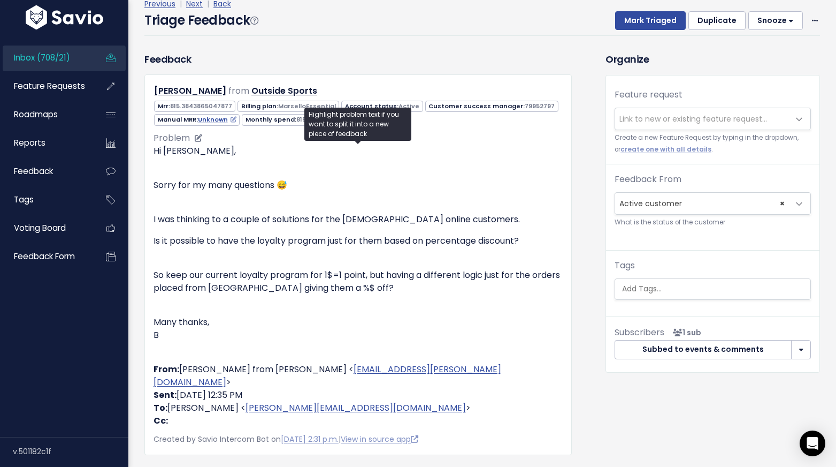
scroll to position [95, 0]
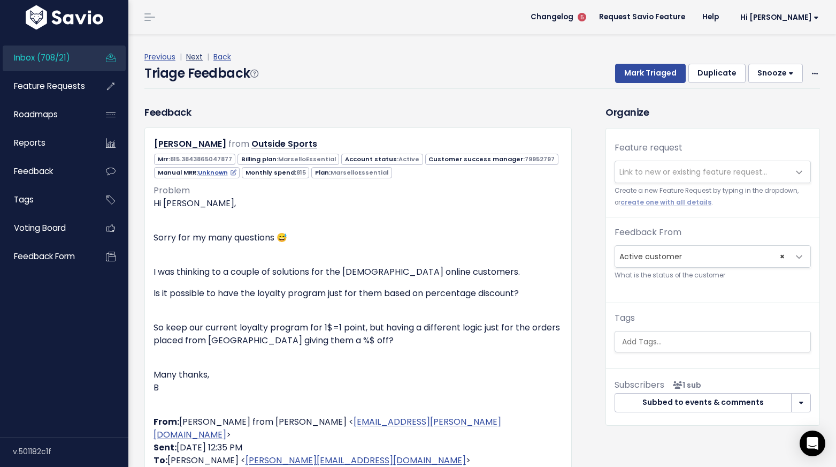
click at [198, 57] on link "Next" at bounding box center [194, 56] width 17 height 11
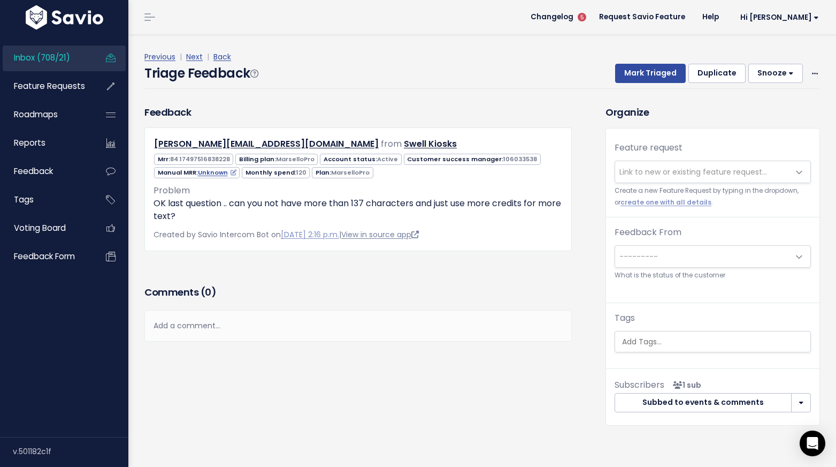
click at [419, 233] on link "View in source app" at bounding box center [380, 234] width 78 height 11
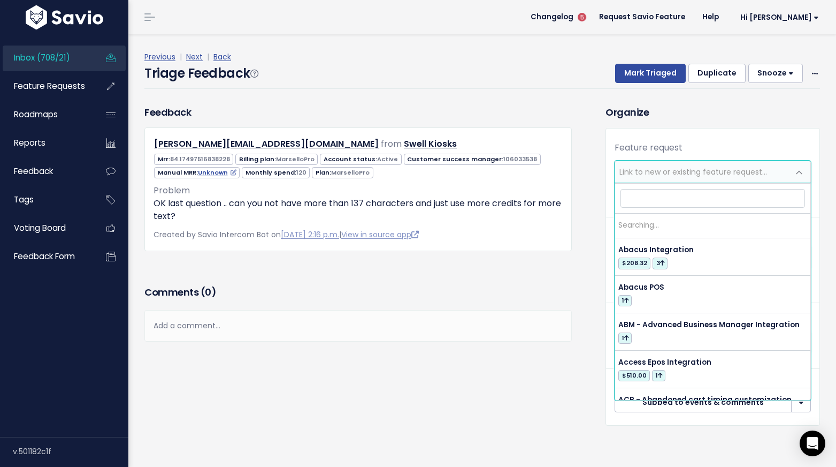
click at [648, 168] on span "Link to new or existing feature request..." at bounding box center [694, 171] width 148 height 11
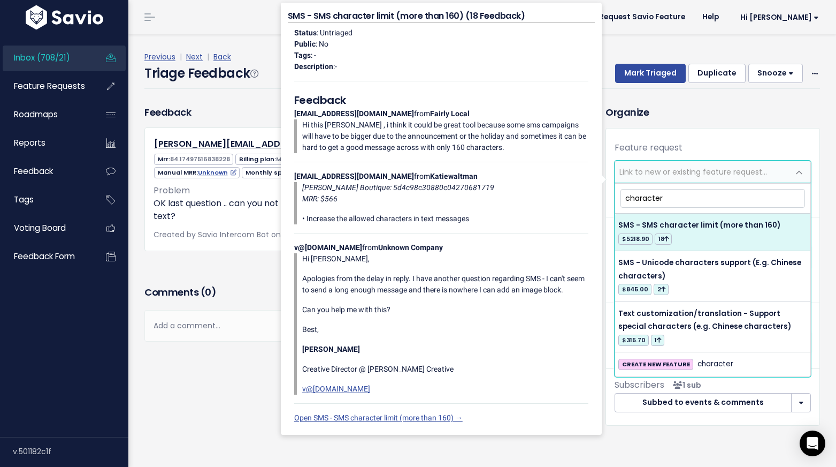
type input "character"
select select "13111"
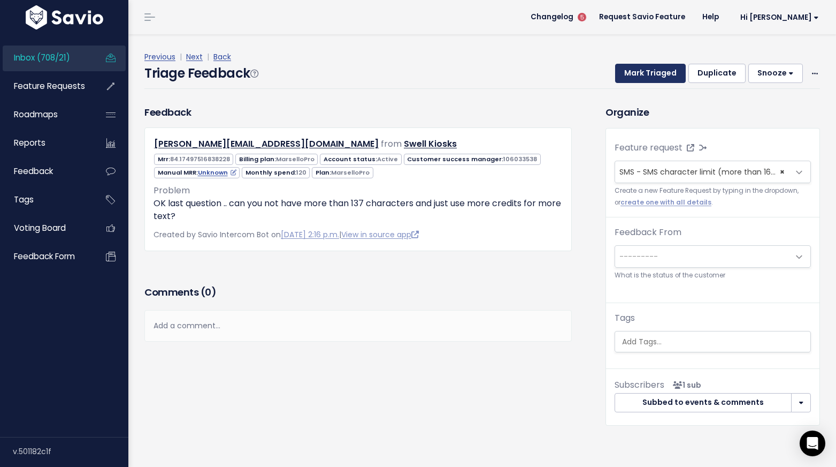
click at [643, 75] on button "Mark Triaged" at bounding box center [650, 73] width 71 height 19
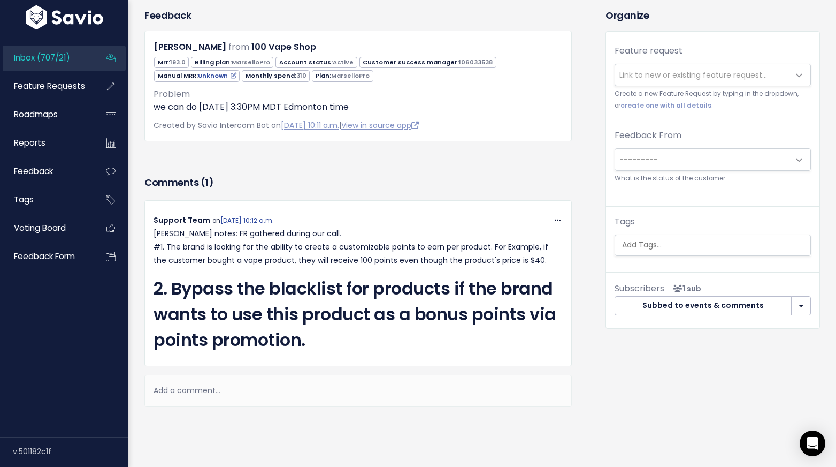
scroll to position [141, 0]
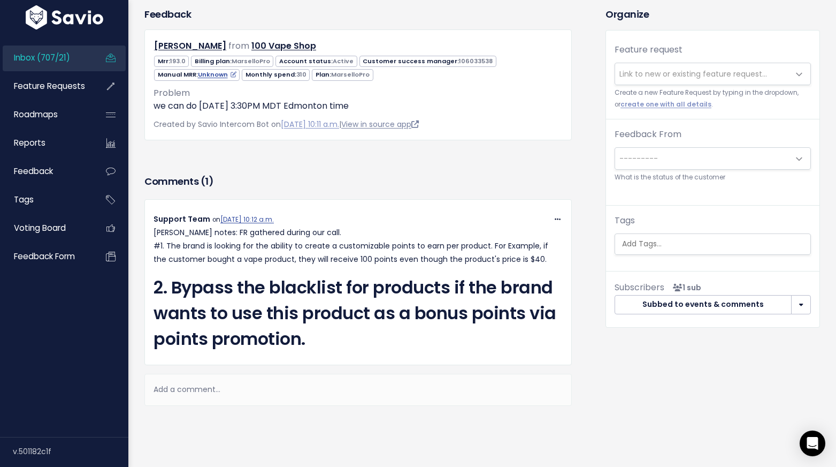
click at [401, 125] on link "View in source app" at bounding box center [380, 124] width 78 height 11
click at [662, 79] on span "Link to new or existing feature request..." at bounding box center [694, 73] width 148 height 11
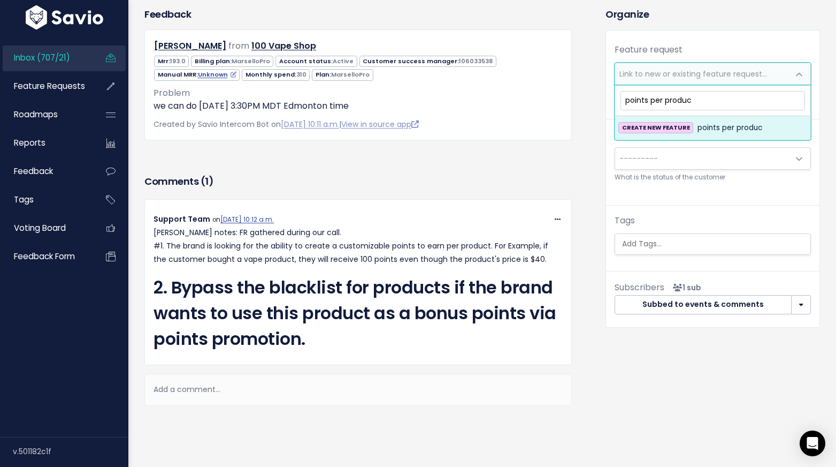
type input "points per product"
drag, startPoint x: 698, startPoint y: 101, endPoint x: 616, endPoint y: 101, distance: 81.9
click at [616, 101] on span "points per product CREATE NEW FEATURE points per product" at bounding box center [713, 112] width 196 height 55
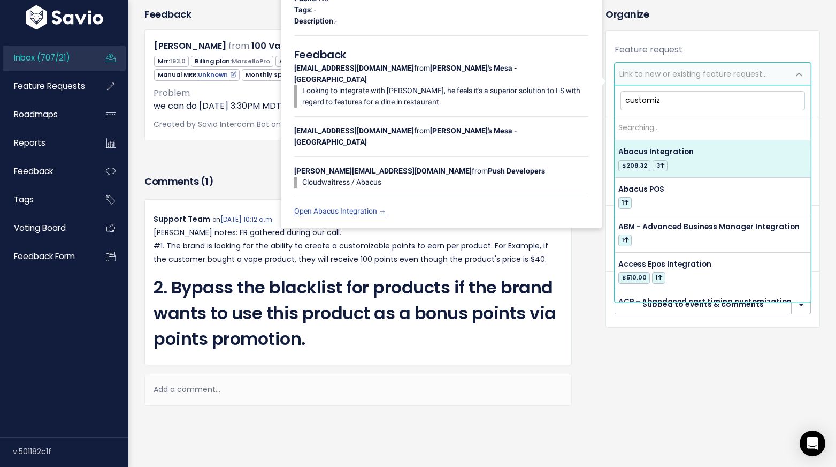
type input "customize"
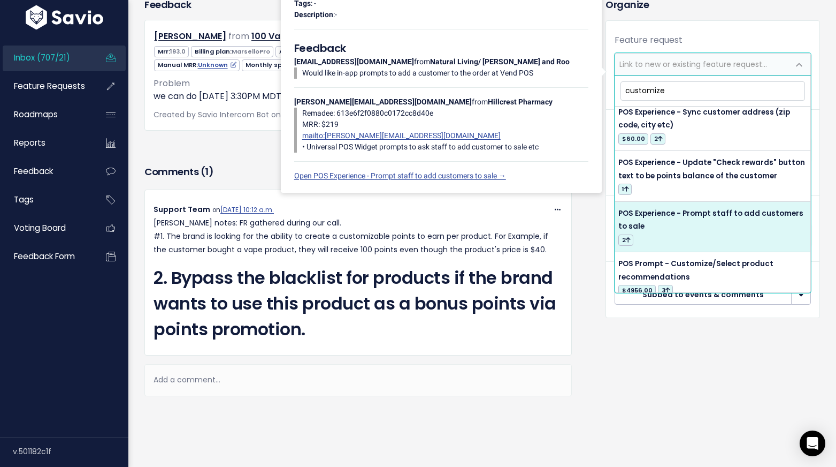
scroll to position [11104, 0]
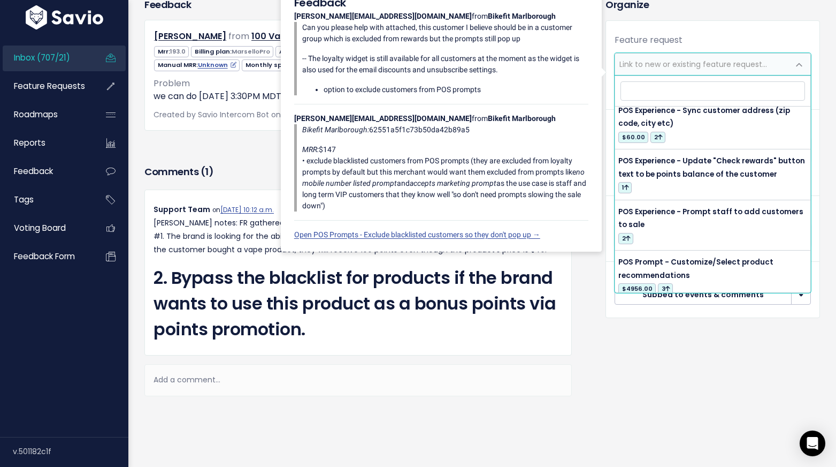
click at [632, 368] on div "Organize Feature request --------- Link to new or existing feature request... C…" at bounding box center [713, 204] width 231 height 414
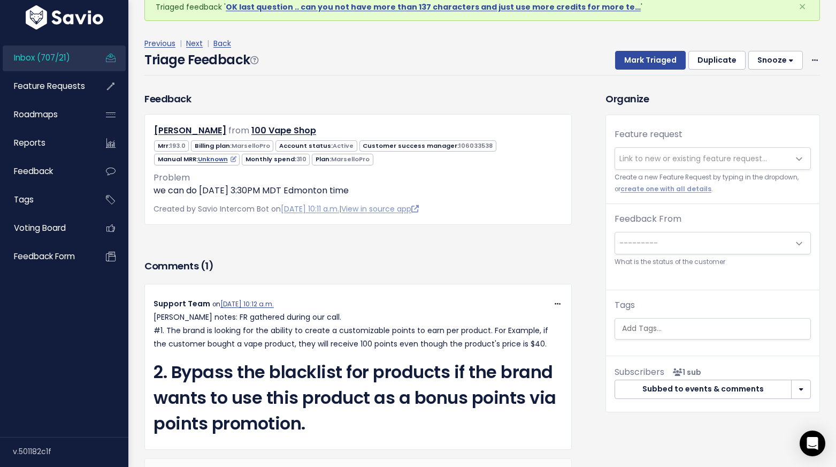
scroll to position [55, 0]
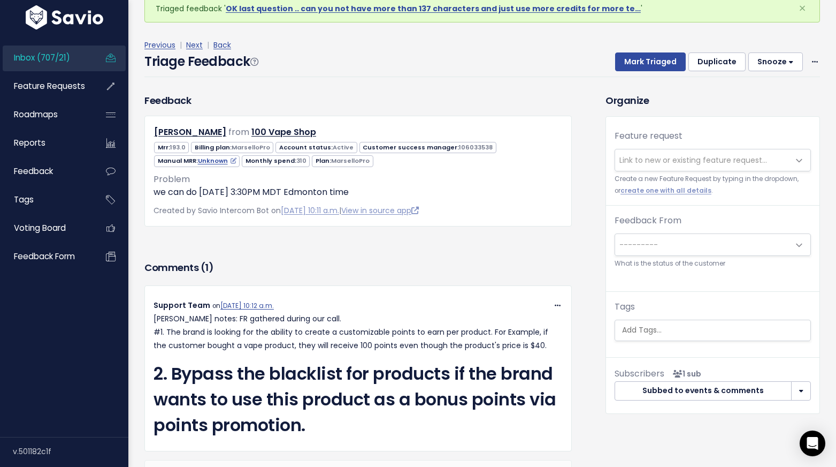
click at [670, 158] on span "Link to new or existing feature request..." at bounding box center [694, 160] width 148 height 11
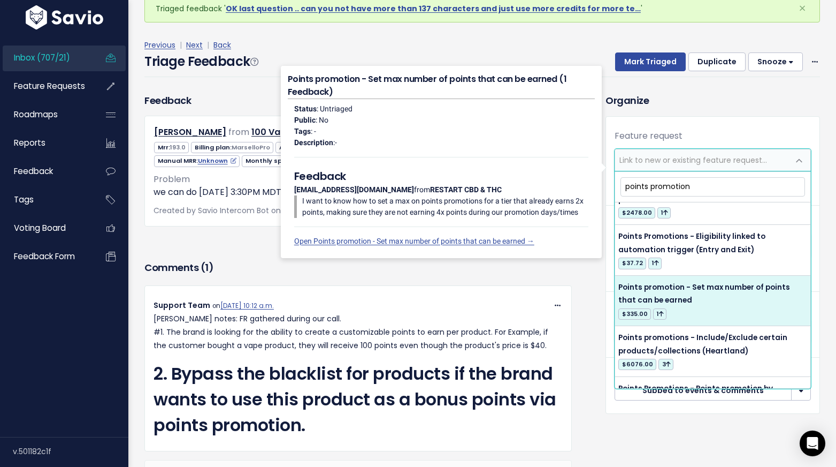
scroll to position [604, 0]
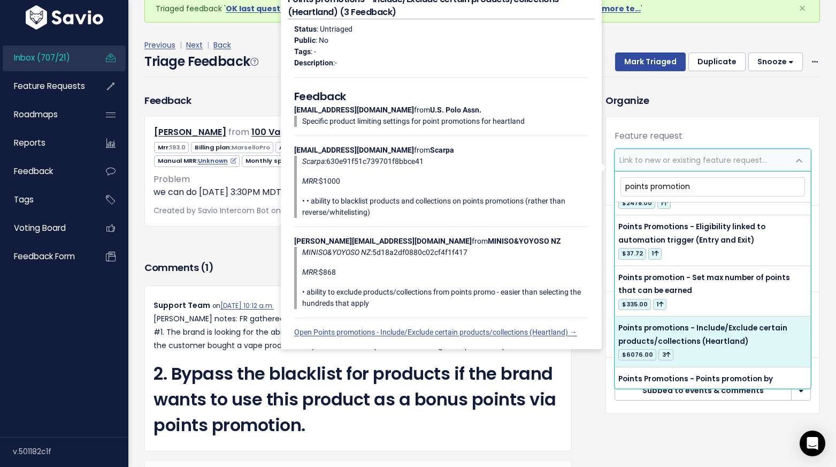
type input "points promotion"
select select "46014"
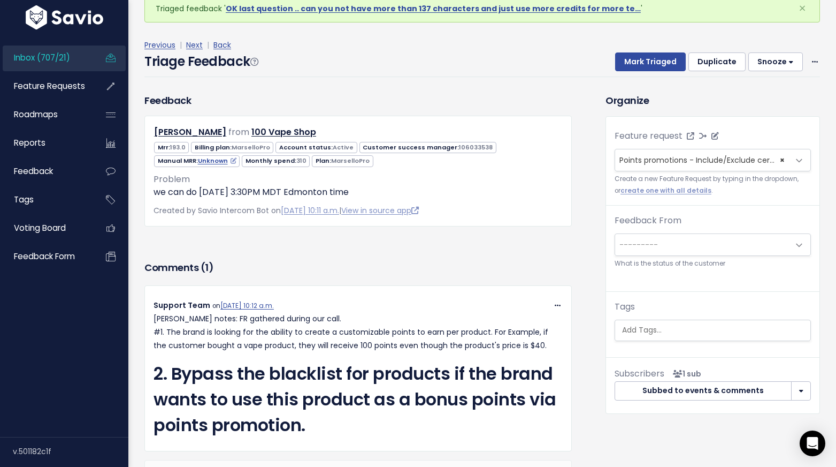
select select
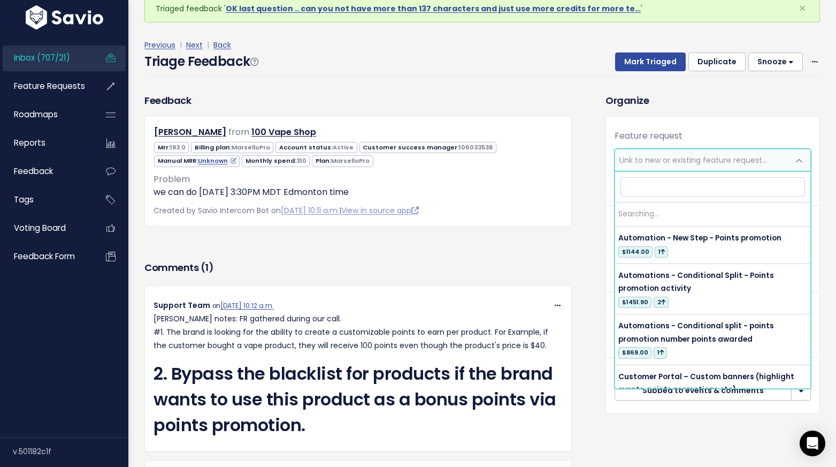
scroll to position [0, 0]
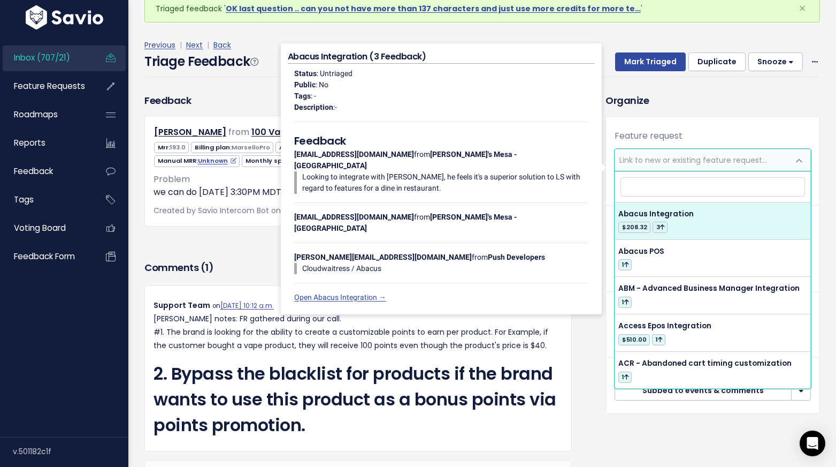
click at [244, 255] on div "Feedback Paulo Marzan from 100 Vape Shop" at bounding box center [358, 175] width 444 height 165
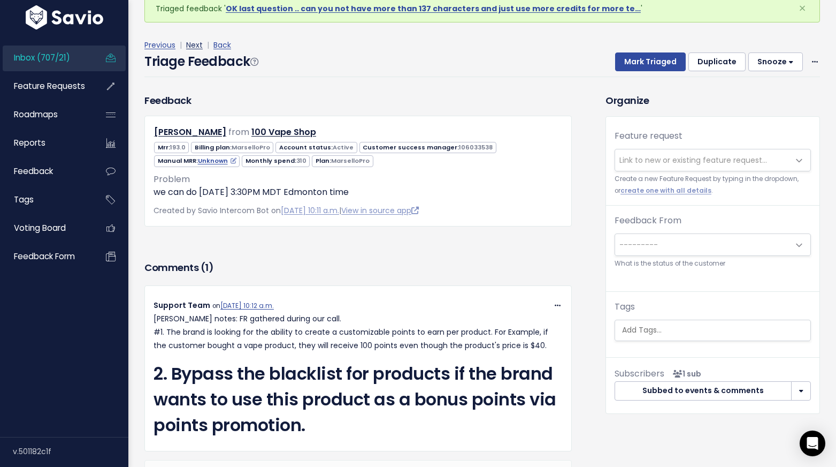
click at [195, 45] on link "Next" at bounding box center [194, 45] width 17 height 11
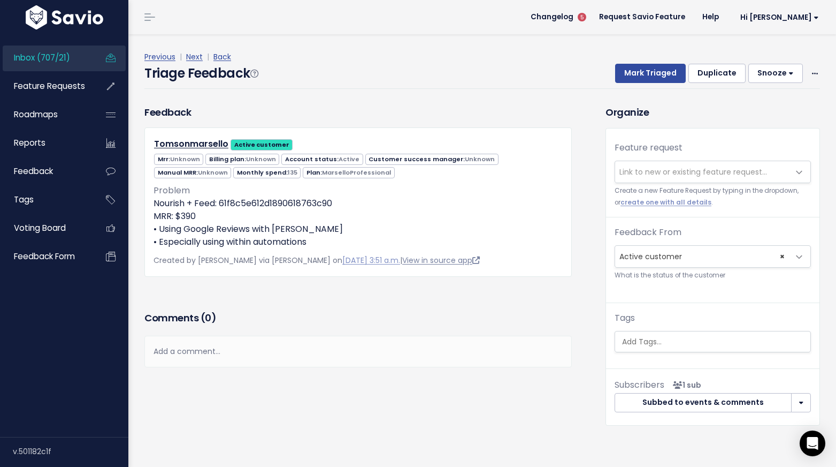
click at [429, 261] on link "View in source app" at bounding box center [441, 260] width 78 height 11
click at [679, 345] on input "search" at bounding box center [715, 341] width 195 height 11
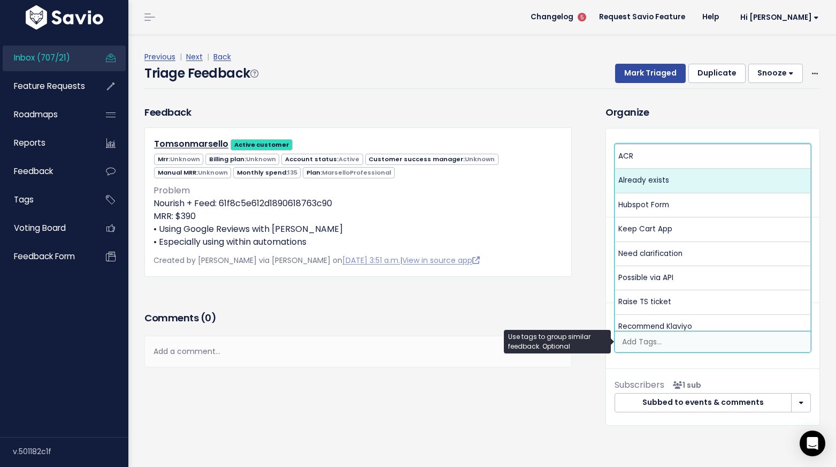
select select "12485"
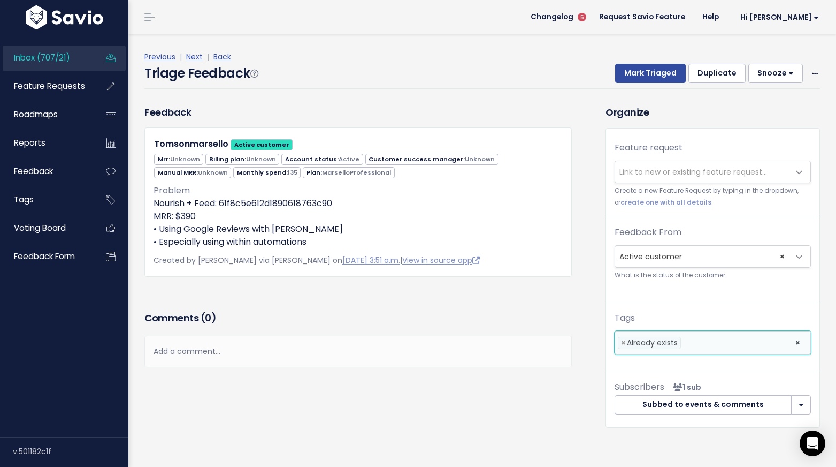
click at [526, 115] on div "Feedback Tomsonmarsello Active customer Mrr: Unknown Billing plan: Unknown Acti…" at bounding box center [358, 190] width 428 height 171
click at [636, 79] on button "Mark Triaged" at bounding box center [650, 73] width 71 height 19
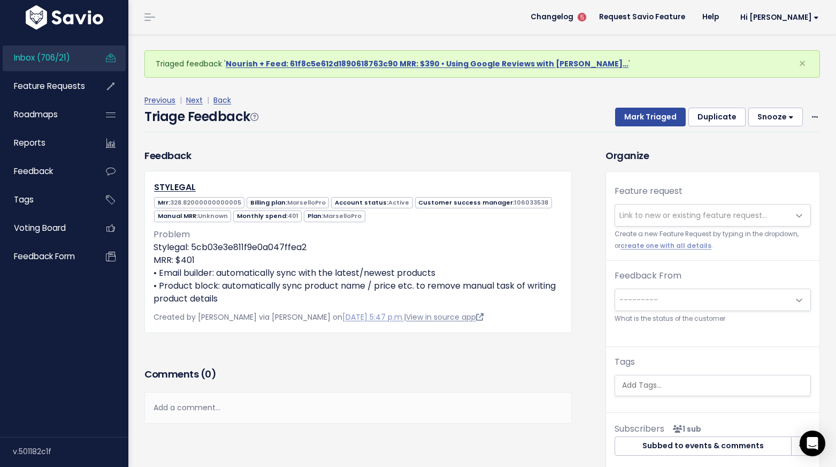
click at [406, 316] on link "View in source app" at bounding box center [445, 316] width 78 height 11
click at [195, 101] on link "Next" at bounding box center [194, 100] width 17 height 11
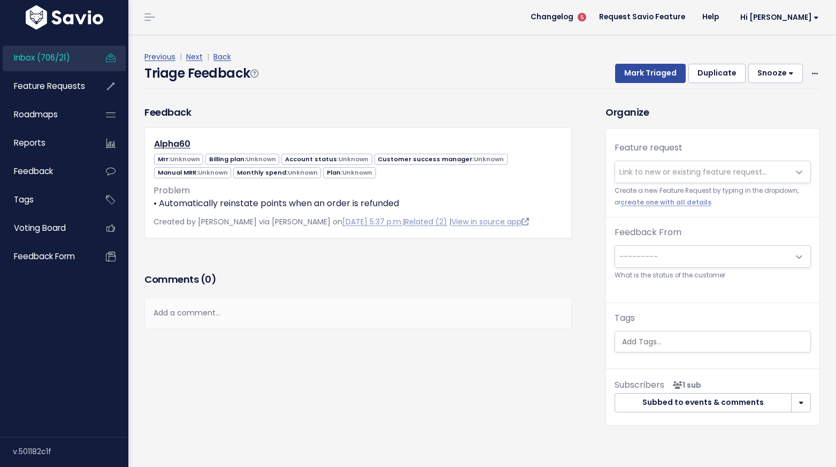
click at [687, 174] on span "Link to new or existing feature request..." at bounding box center [694, 171] width 148 height 11
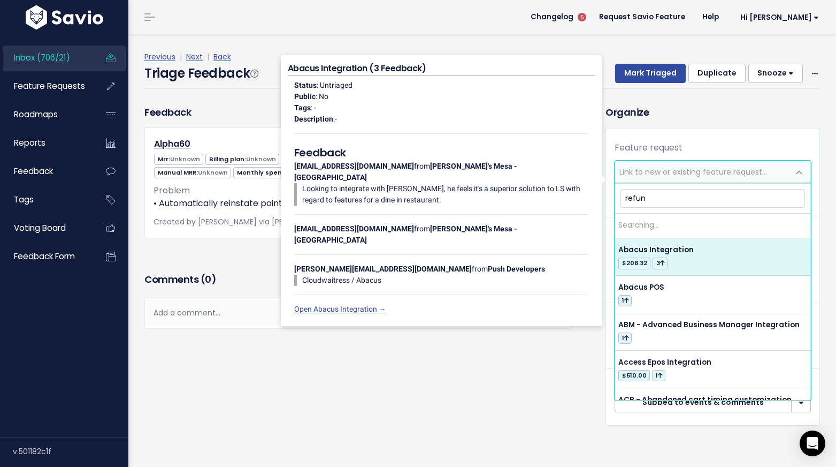
type input "refund"
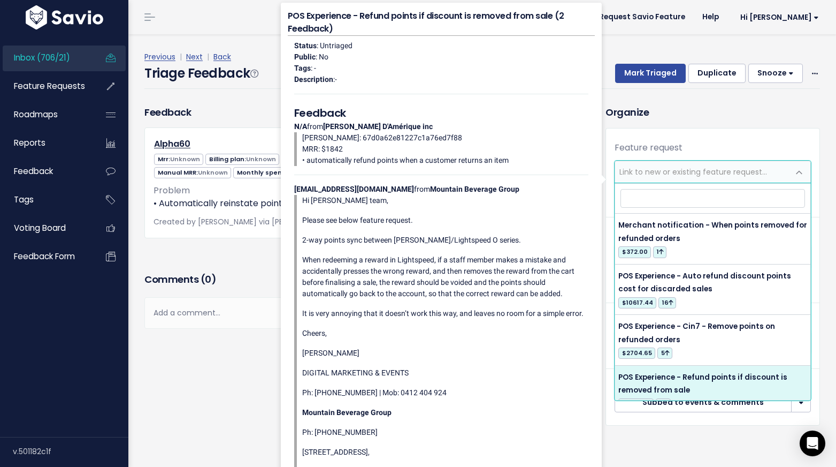
click at [636, 441] on div "Feedback Alpha60 Mrr: Unknown Billing plan: Unknown Unknown Unknown" at bounding box center [482, 284] width 692 height 358
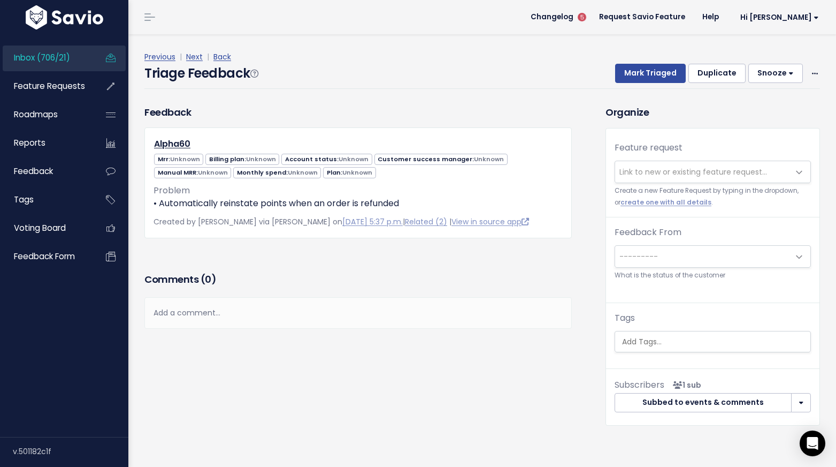
click at [636, 170] on span "Link to new or existing feature request..." at bounding box center [694, 171] width 148 height 11
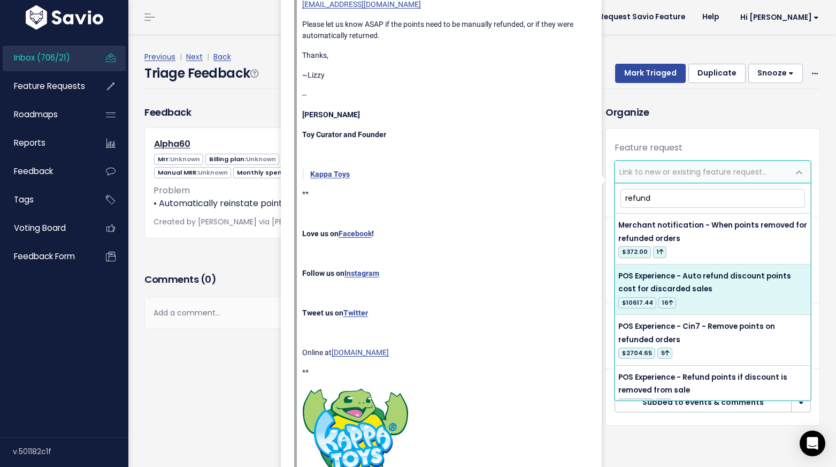
type input "refund"
select select "17513"
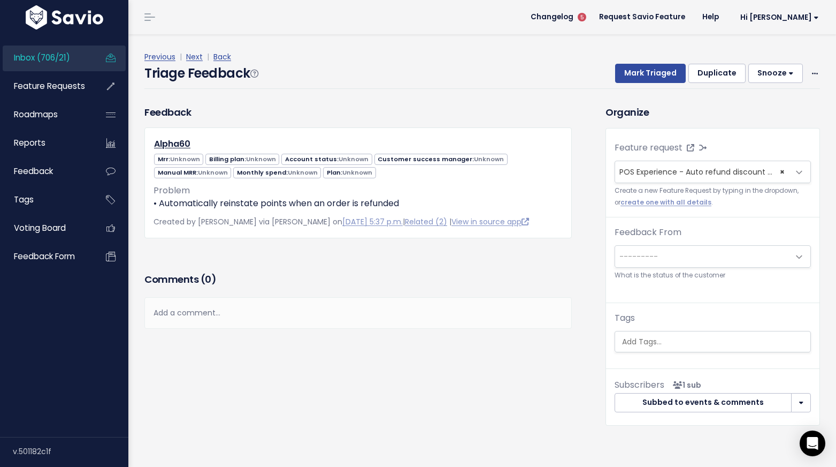
click at [363, 107] on div "Feedback Alpha60 Mrr: Unknown Billing plan: Unknown Unknown Unknown Unknown" at bounding box center [358, 171] width 428 height 133
